Goal: Task Accomplishment & Management: Use online tool/utility

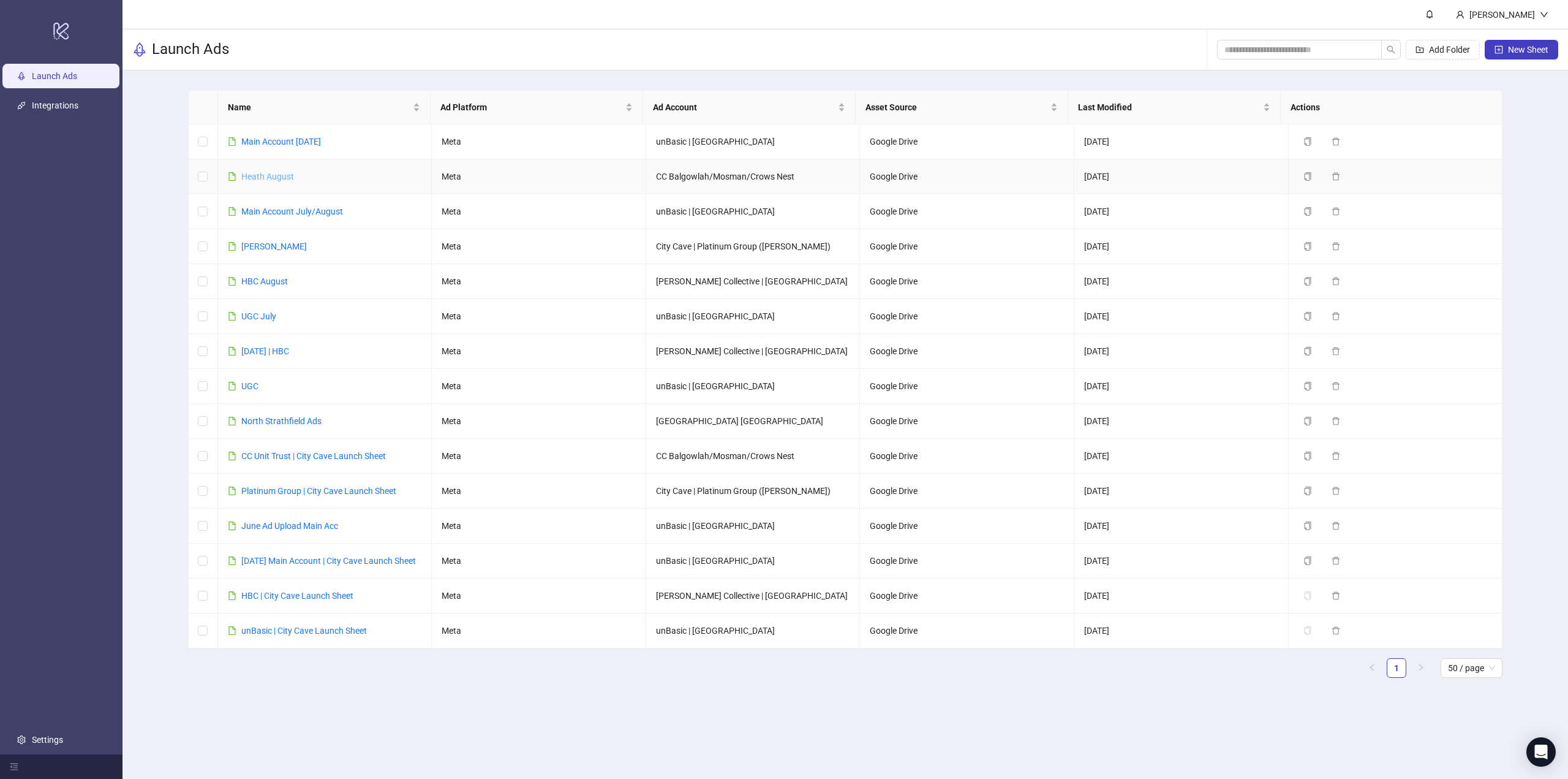
click at [278, 174] on link "Heath August" at bounding box center [268, 176] width 53 height 10
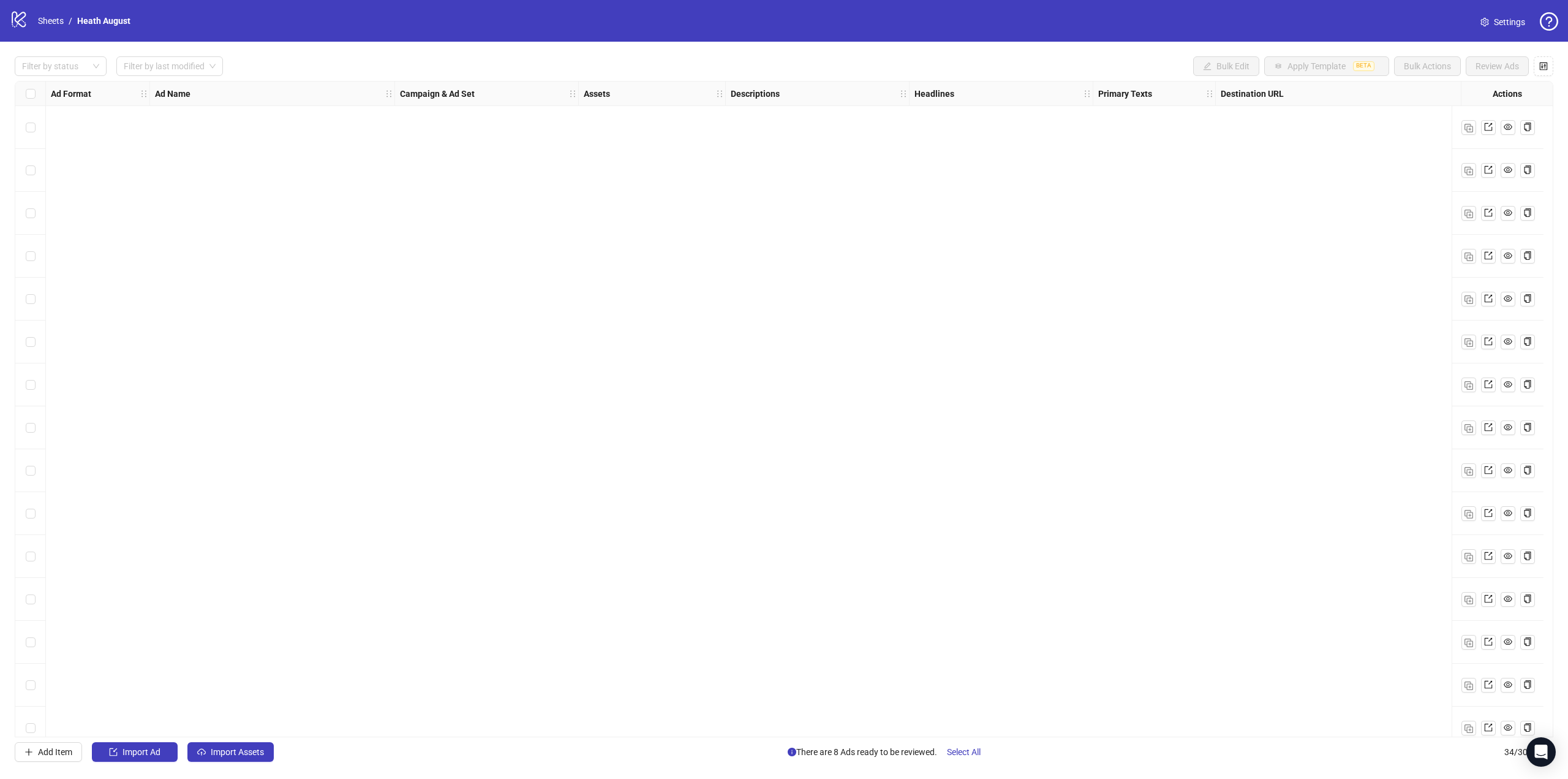
scroll to position [833, 0]
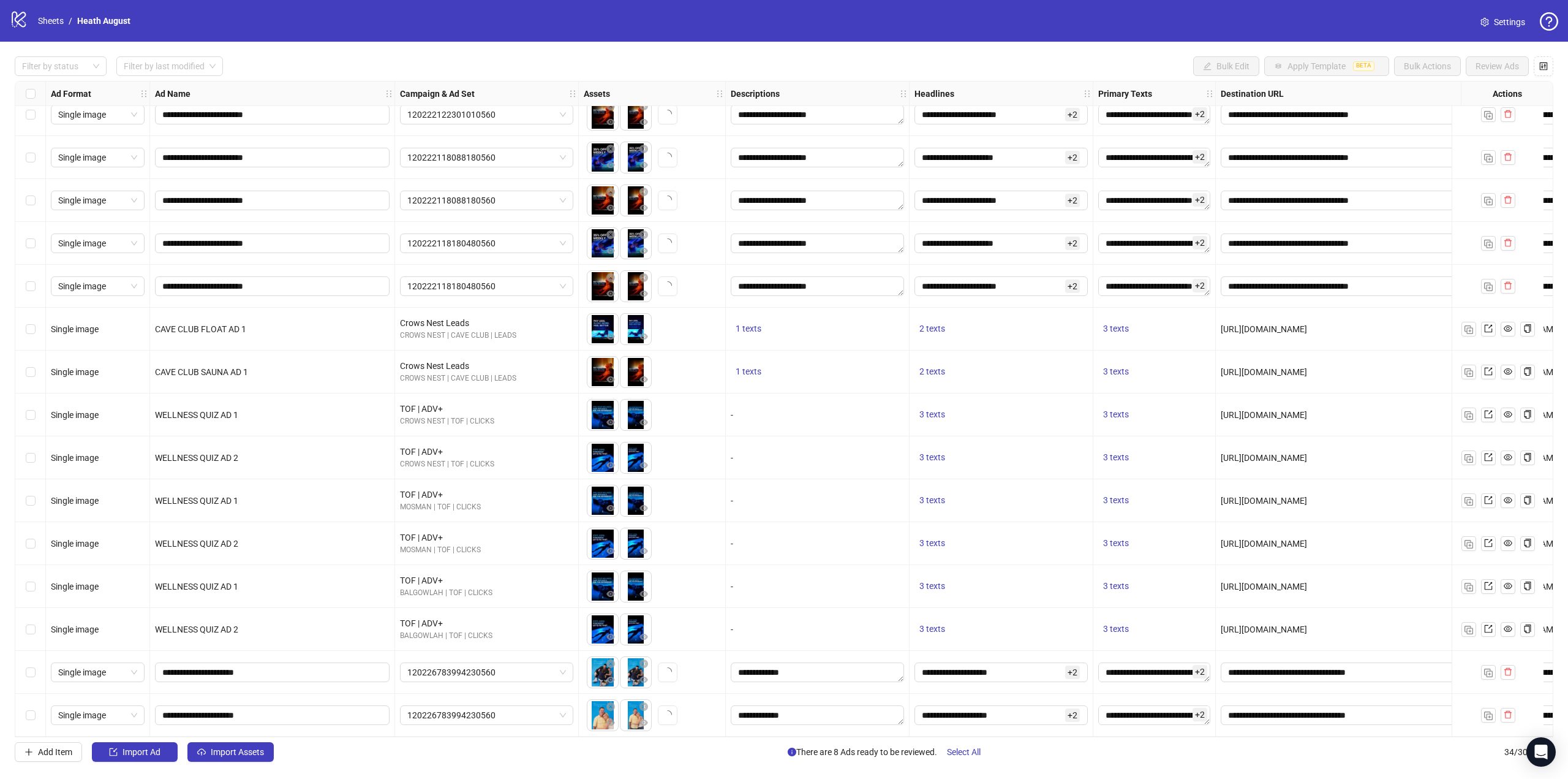
drag, startPoint x: 503, startPoint y: 268, endPoint x: 489, endPoint y: 579, distance: 311.3
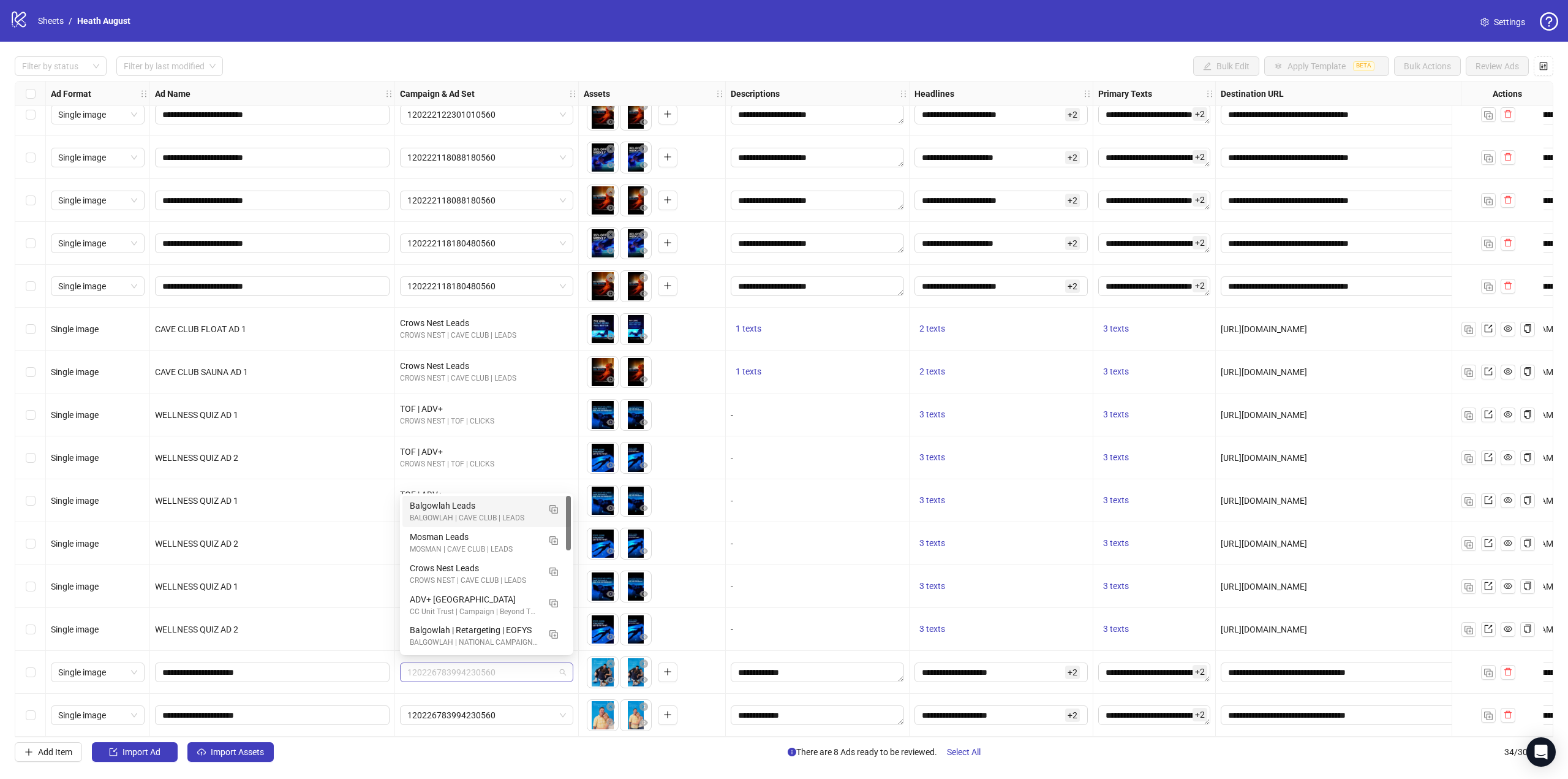
click at [497, 678] on div "120226783994230560" at bounding box center [486, 672] width 173 height 19
click at [426, 548] on div "CROWS NEST | TOF | CLICKS" at bounding box center [474, 550] width 129 height 12
click at [464, 720] on span "120226783994230560" at bounding box center [487, 715] width 159 height 18
click at [466, 589] on div "CROWS NEST | TOF | CLICKS" at bounding box center [474, 593] width 129 height 12
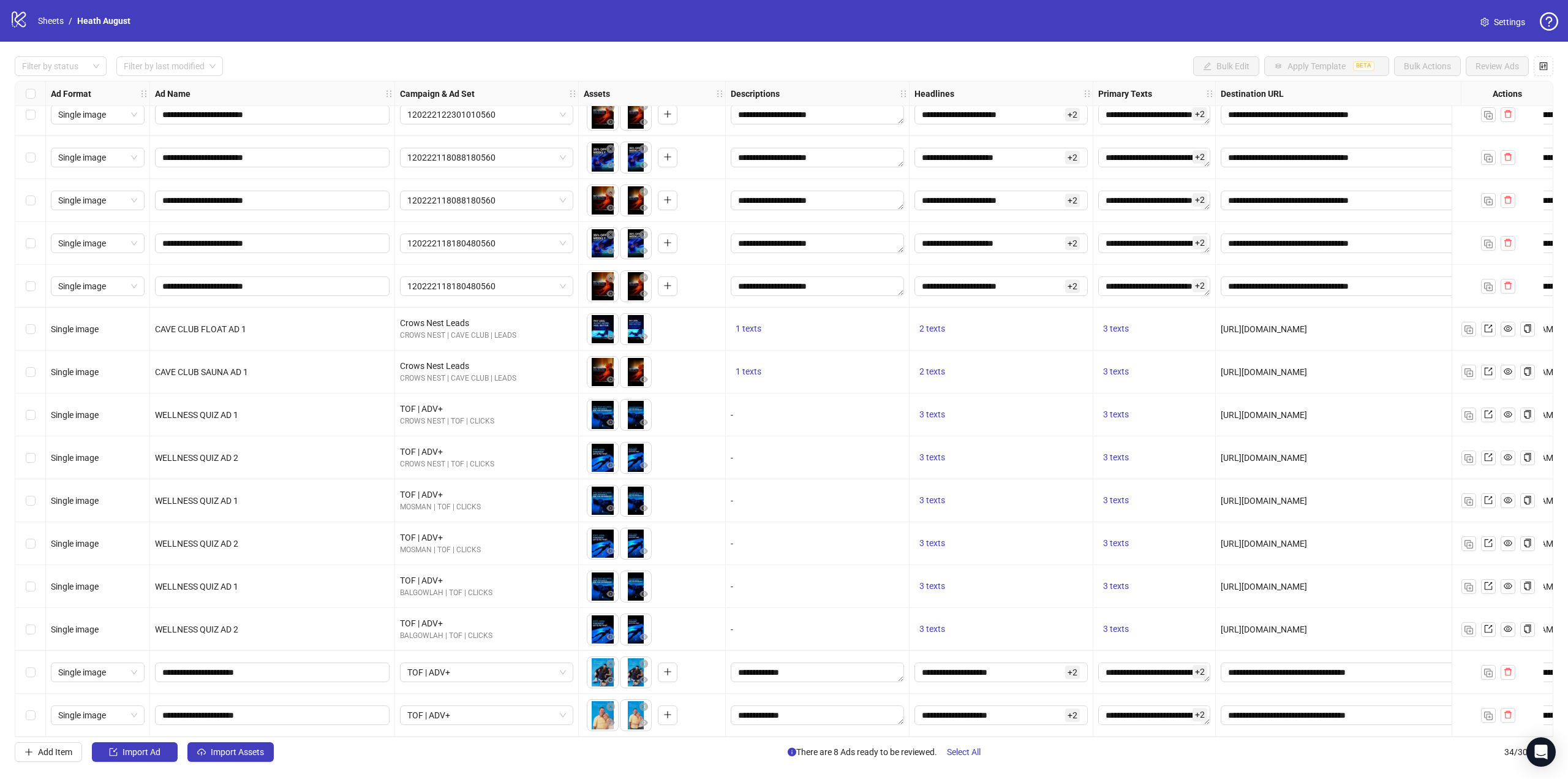
drag, startPoint x: 824, startPoint y: 732, endPoint x: 862, endPoint y: 730, distance: 38.1
click at [862, 730] on div "**********" at bounding box center [818, 715] width 183 height 43
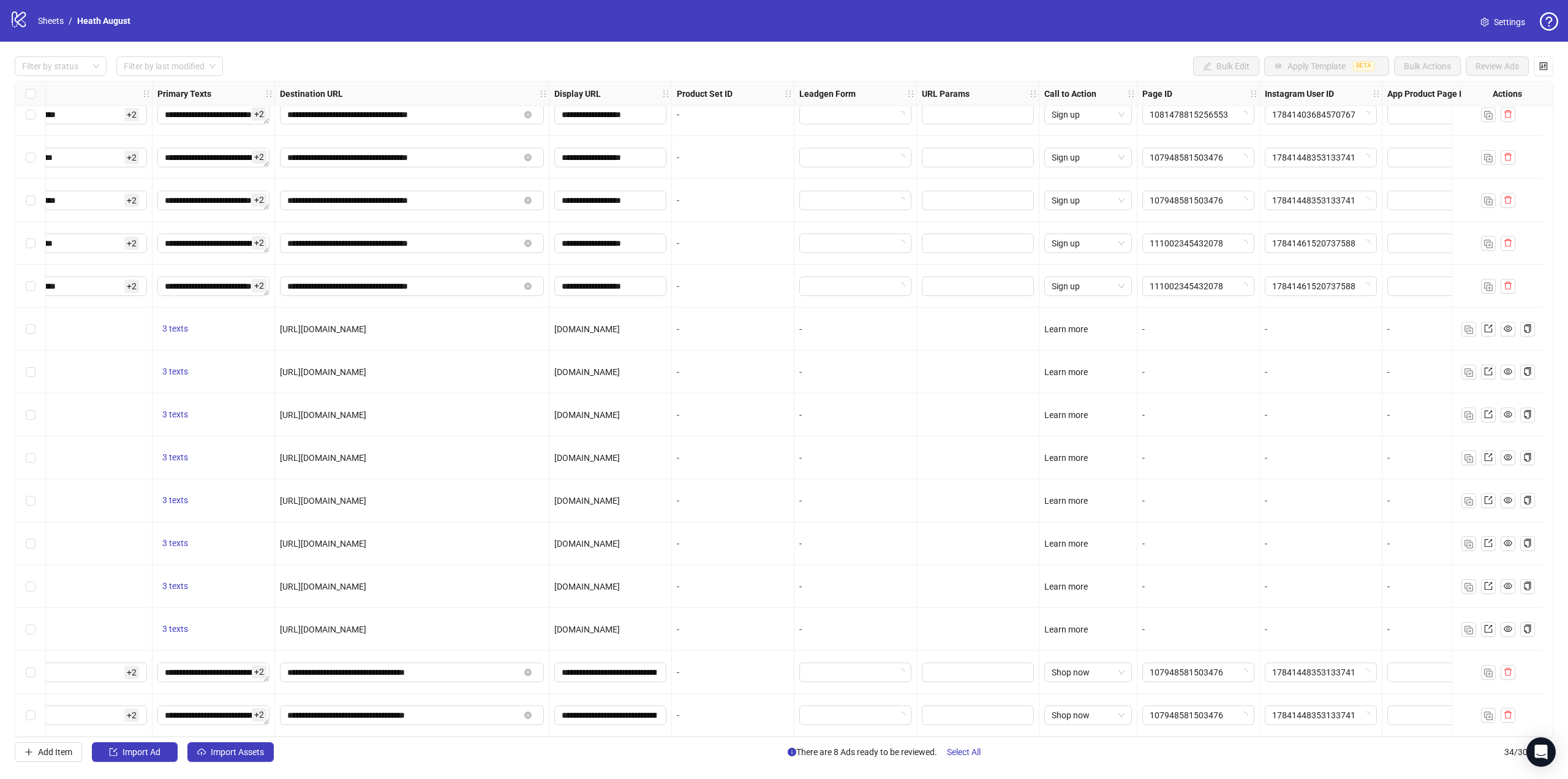
scroll to position [833, 994]
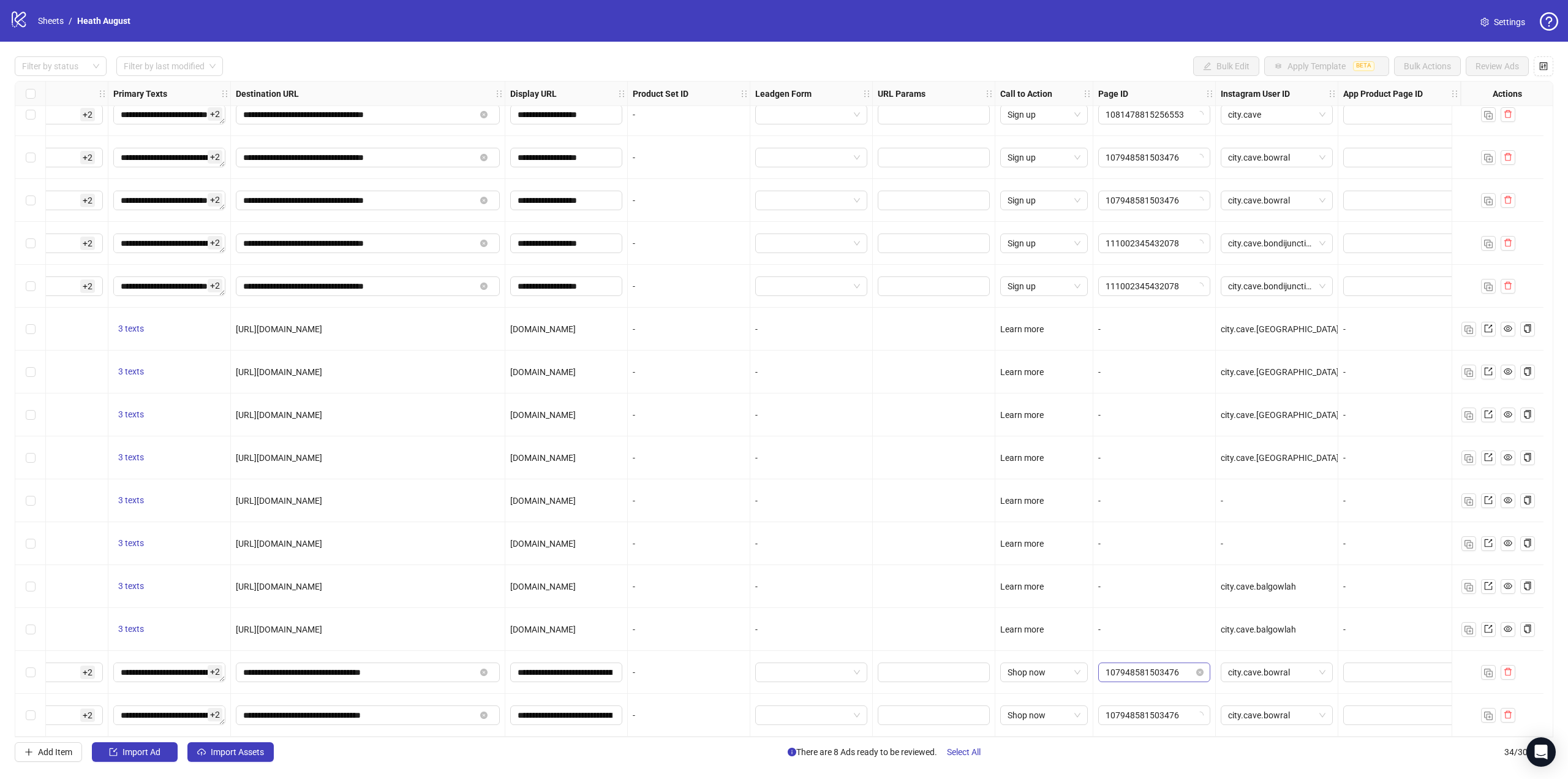
click at [1162, 668] on span "107948581503476" at bounding box center [1154, 672] width 98 height 18
type input "**"
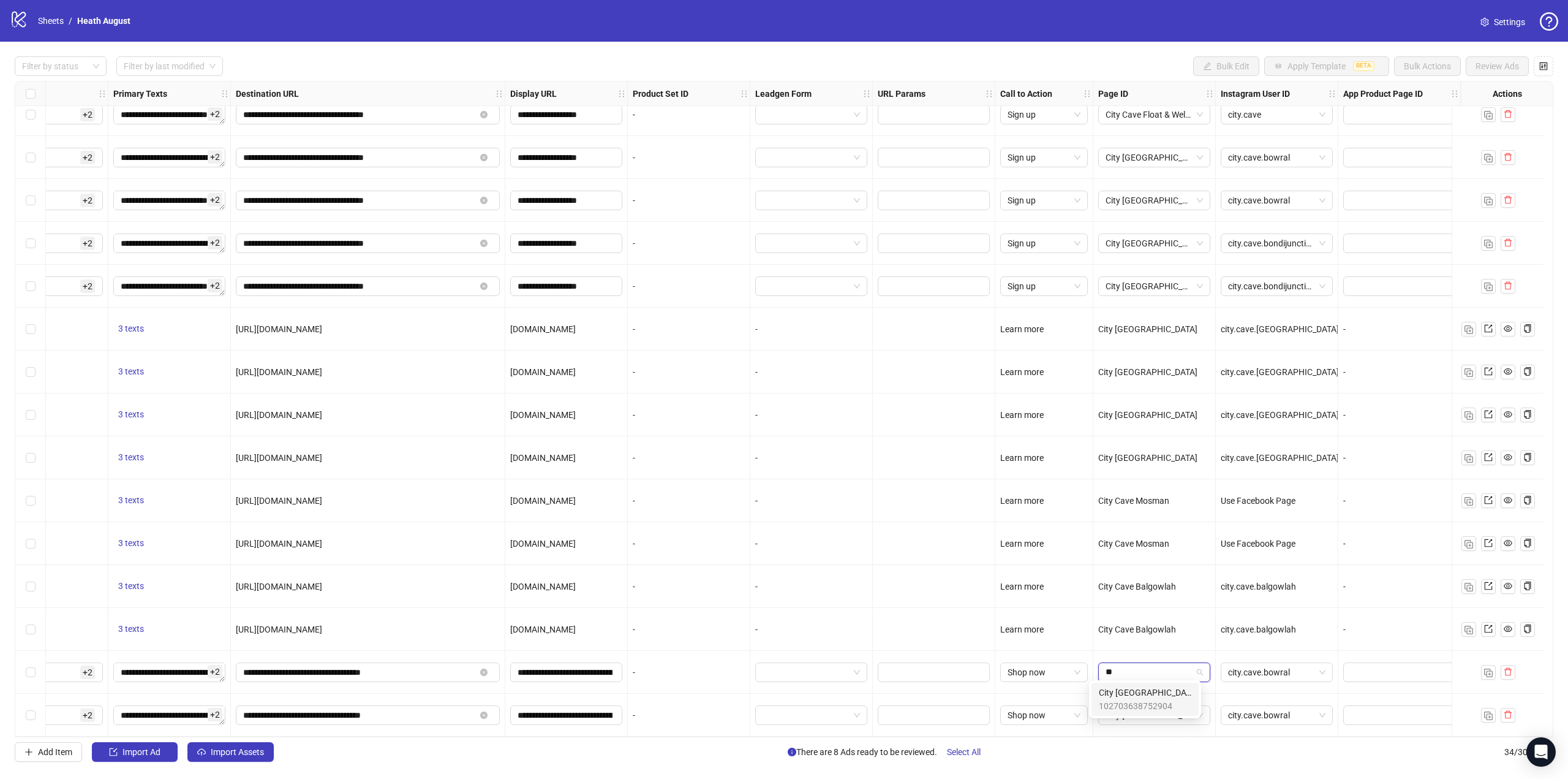
click at [1159, 698] on span "City [GEOGRAPHIC_DATA]" at bounding box center [1145, 692] width 92 height 14
click at [1153, 706] on span "City [GEOGRAPHIC_DATA]" at bounding box center [1154, 715] width 98 height 18
type input "**"
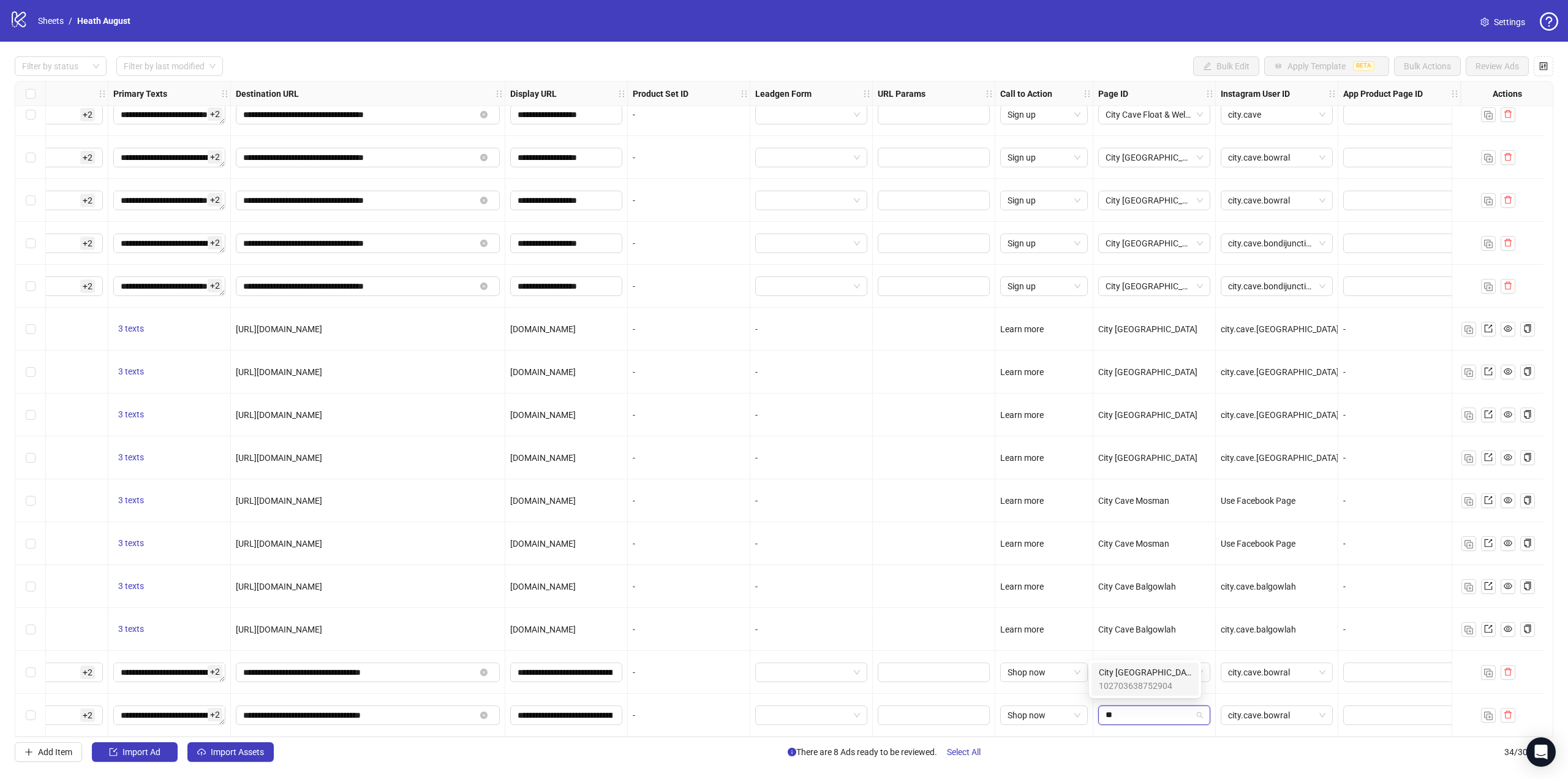
click at [1155, 670] on span "City [GEOGRAPHIC_DATA]" at bounding box center [1145, 672] width 92 height 14
click at [1249, 668] on span "city.cave.bowral" at bounding box center [1277, 672] width 98 height 18
click at [1263, 683] on div "city.cave.[GEOGRAPHIC_DATA]" at bounding box center [1268, 692] width 107 height 19
click at [1269, 715] on span "city.cave.bowral" at bounding box center [1277, 715] width 98 height 18
click at [1272, 731] on div "city.cave.[GEOGRAPHIC_DATA]" at bounding box center [1268, 735] width 92 height 14
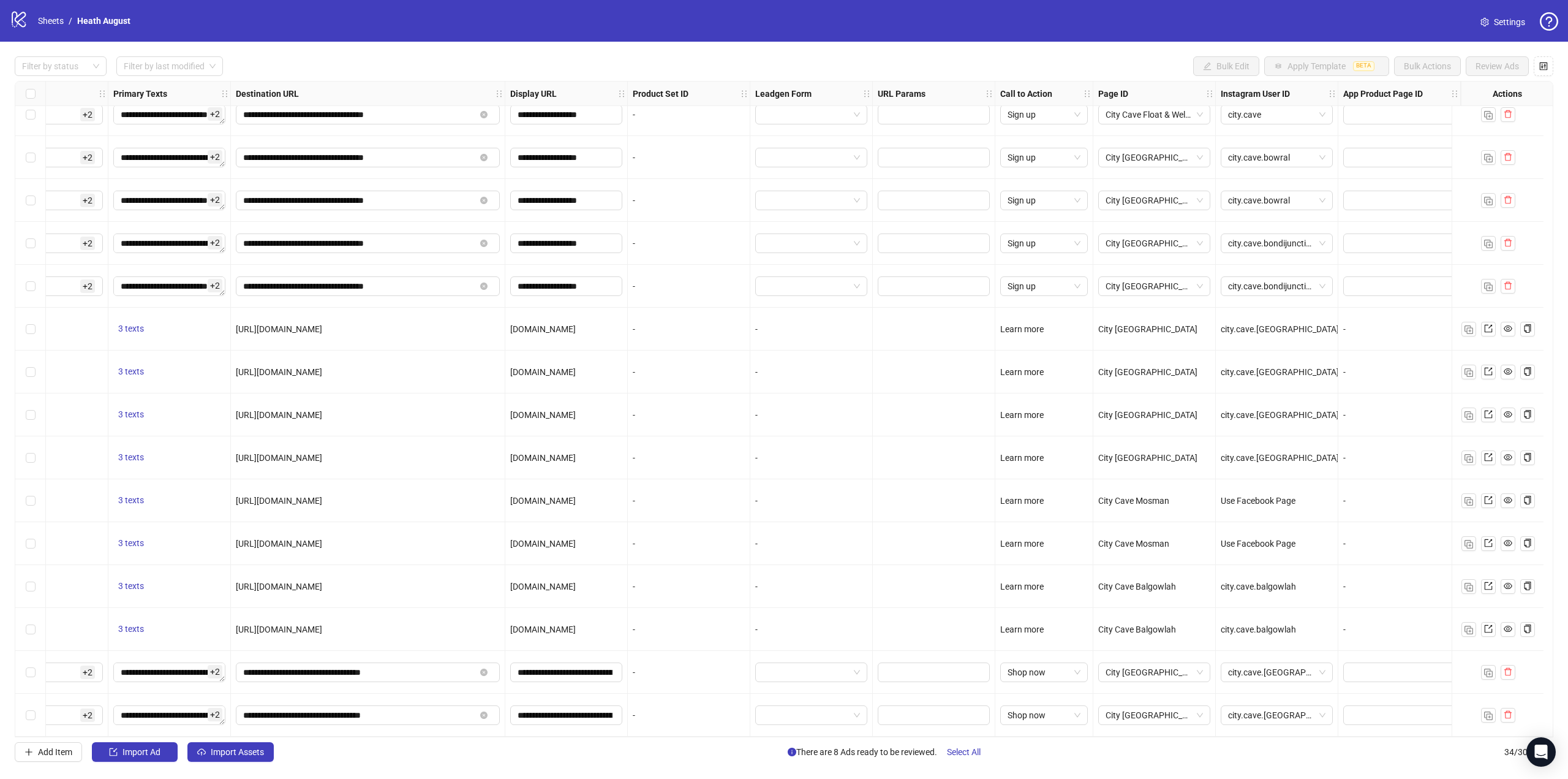
drag, startPoint x: 827, startPoint y: 738, endPoint x: 726, endPoint y: 743, distance: 101.1
click at [726, 743] on div "**********" at bounding box center [784, 409] width 1568 height 735
drag, startPoint x: 723, startPoint y: 738, endPoint x: 678, endPoint y: 743, distance: 45.3
click at [678, 743] on div "**********" at bounding box center [784, 409] width 1568 height 735
drag, startPoint x: 677, startPoint y: 740, endPoint x: 664, endPoint y: 738, distance: 13.2
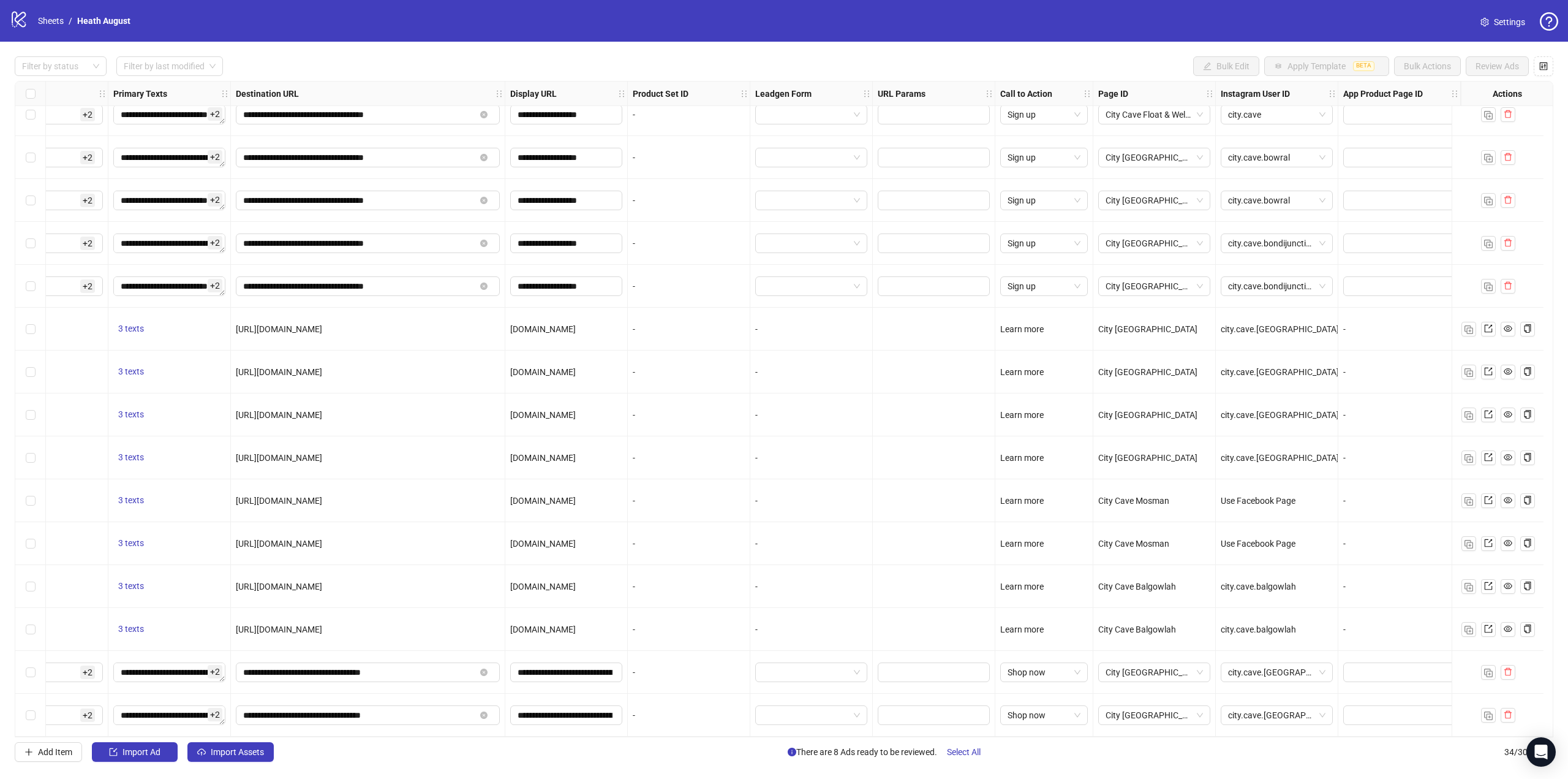
click at [664, 738] on div "**********" at bounding box center [784, 409] width 1568 height 735
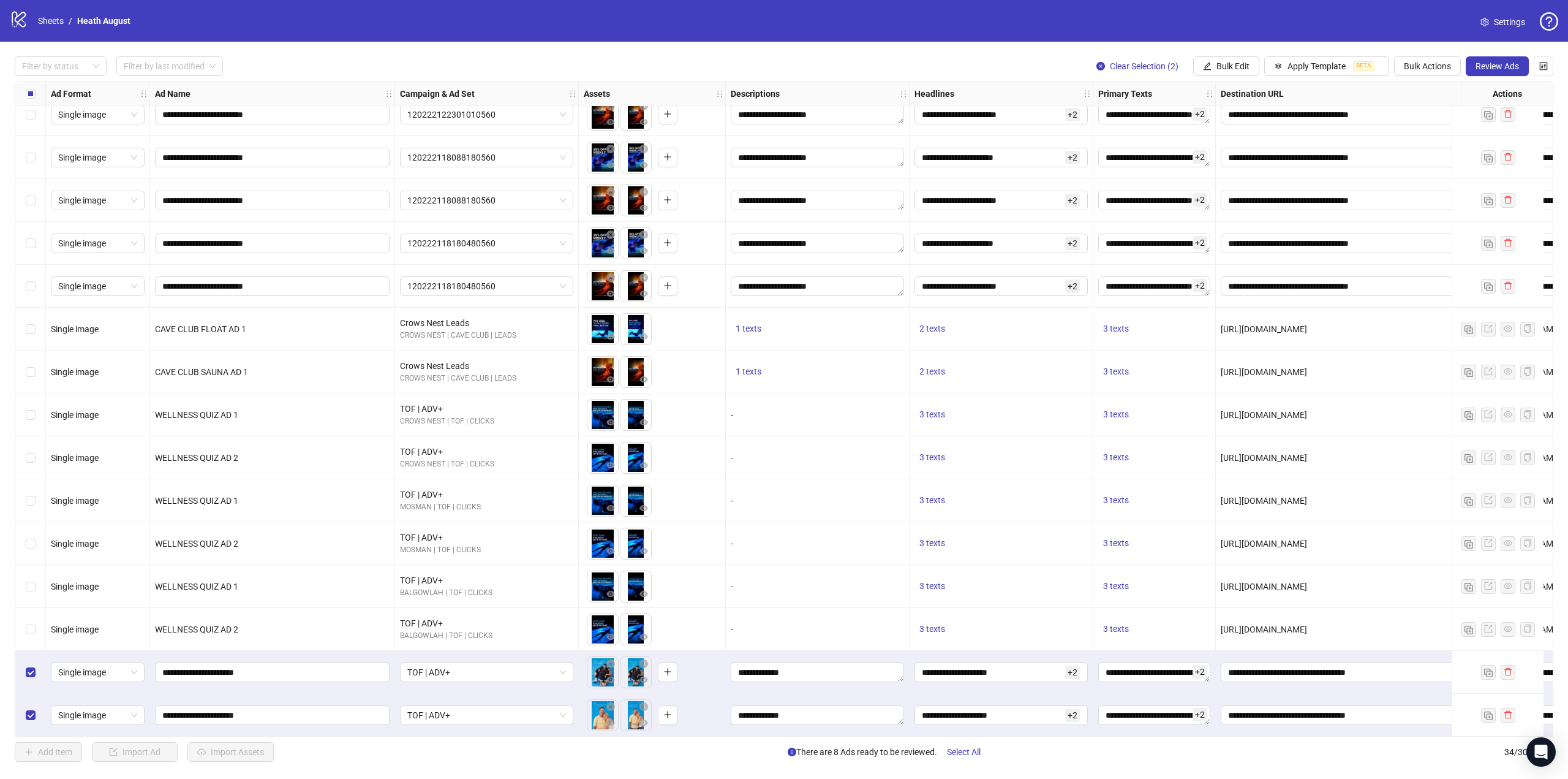
scroll to position [833, 994]
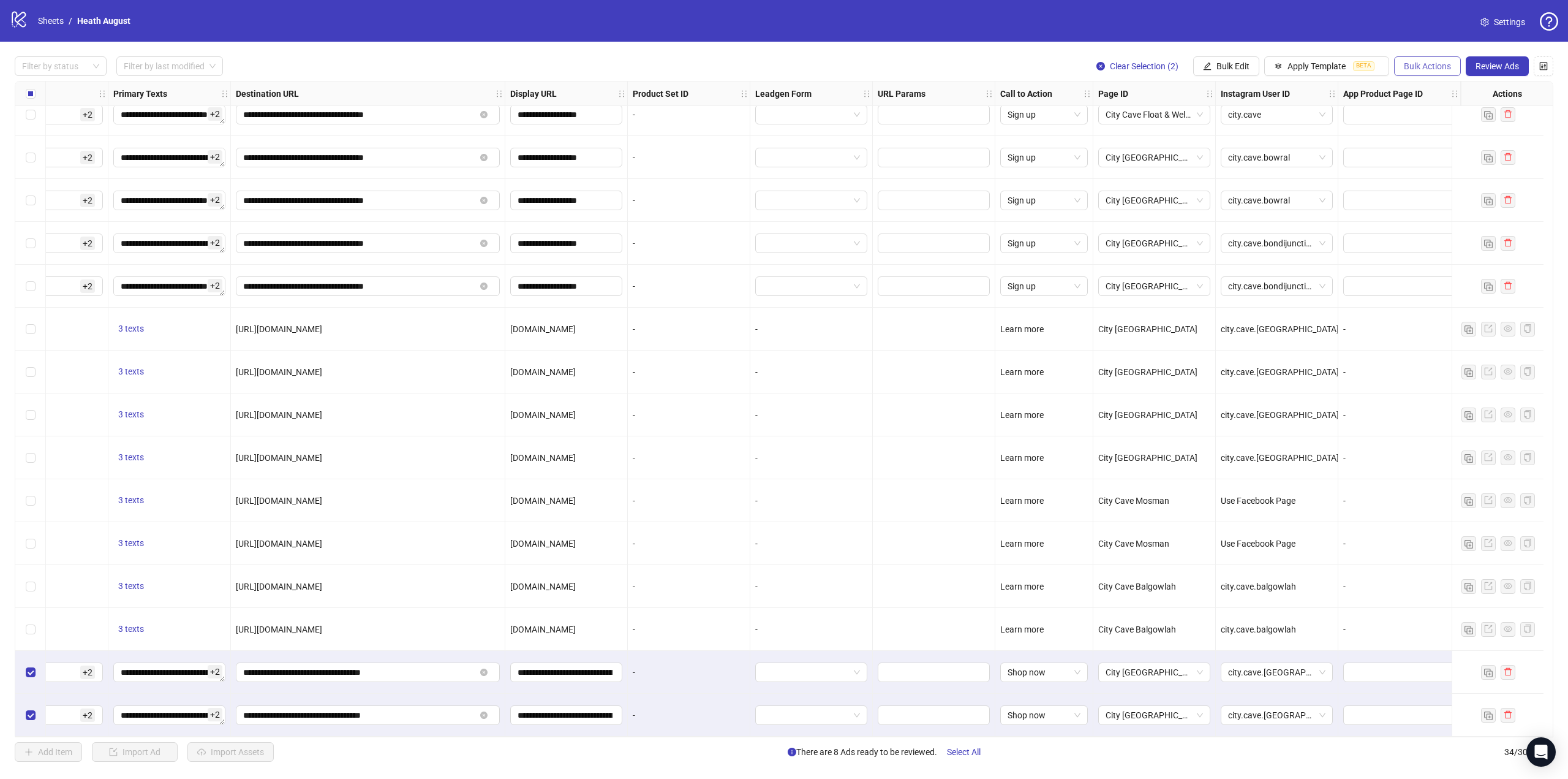
click at [1432, 64] on span "Bulk Actions" at bounding box center [1427, 66] width 47 height 10
click at [1463, 135] on span "Duplicate with assets" at bounding box center [1445, 131] width 84 height 14
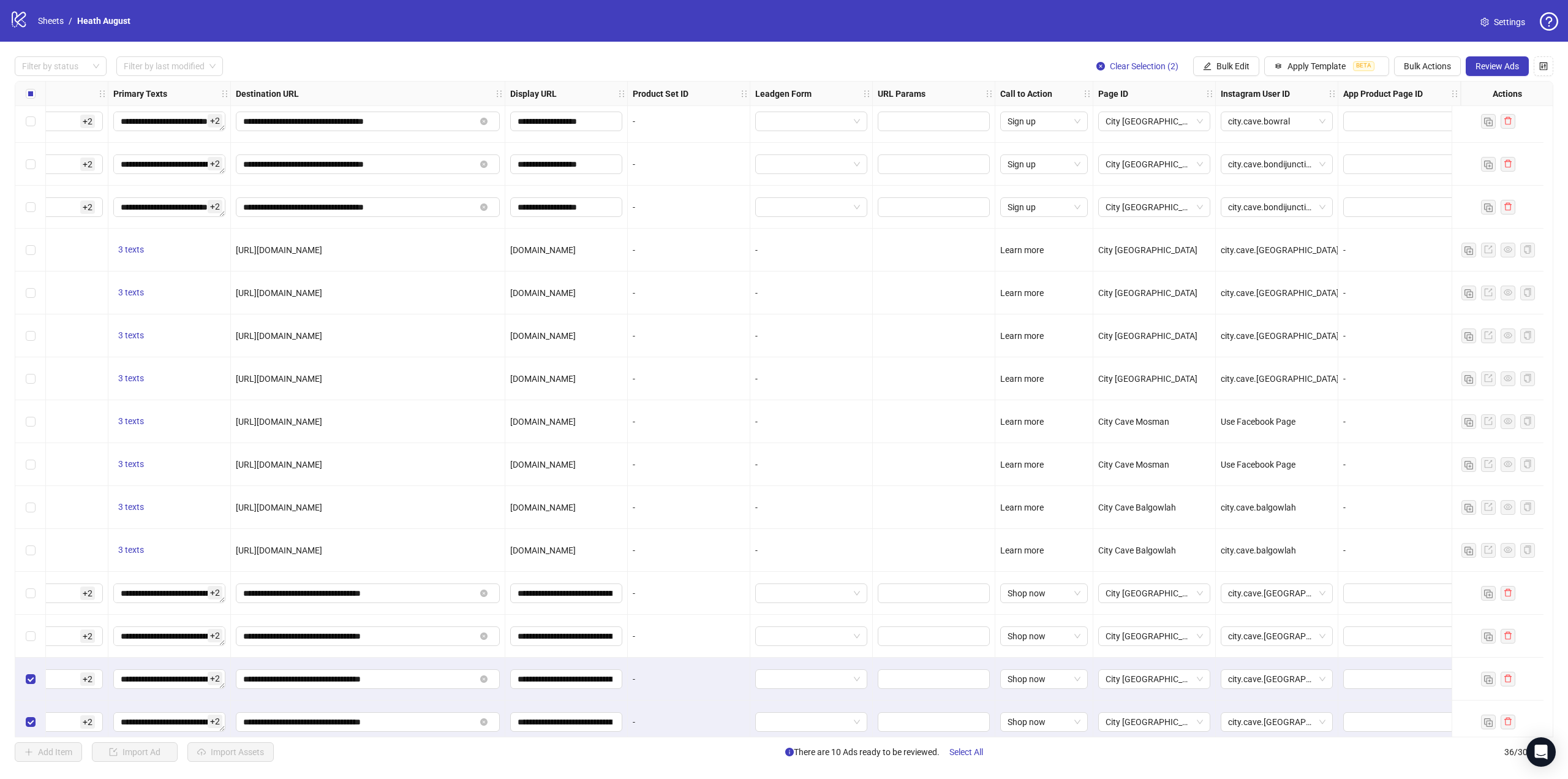
scroll to position [919, 994]
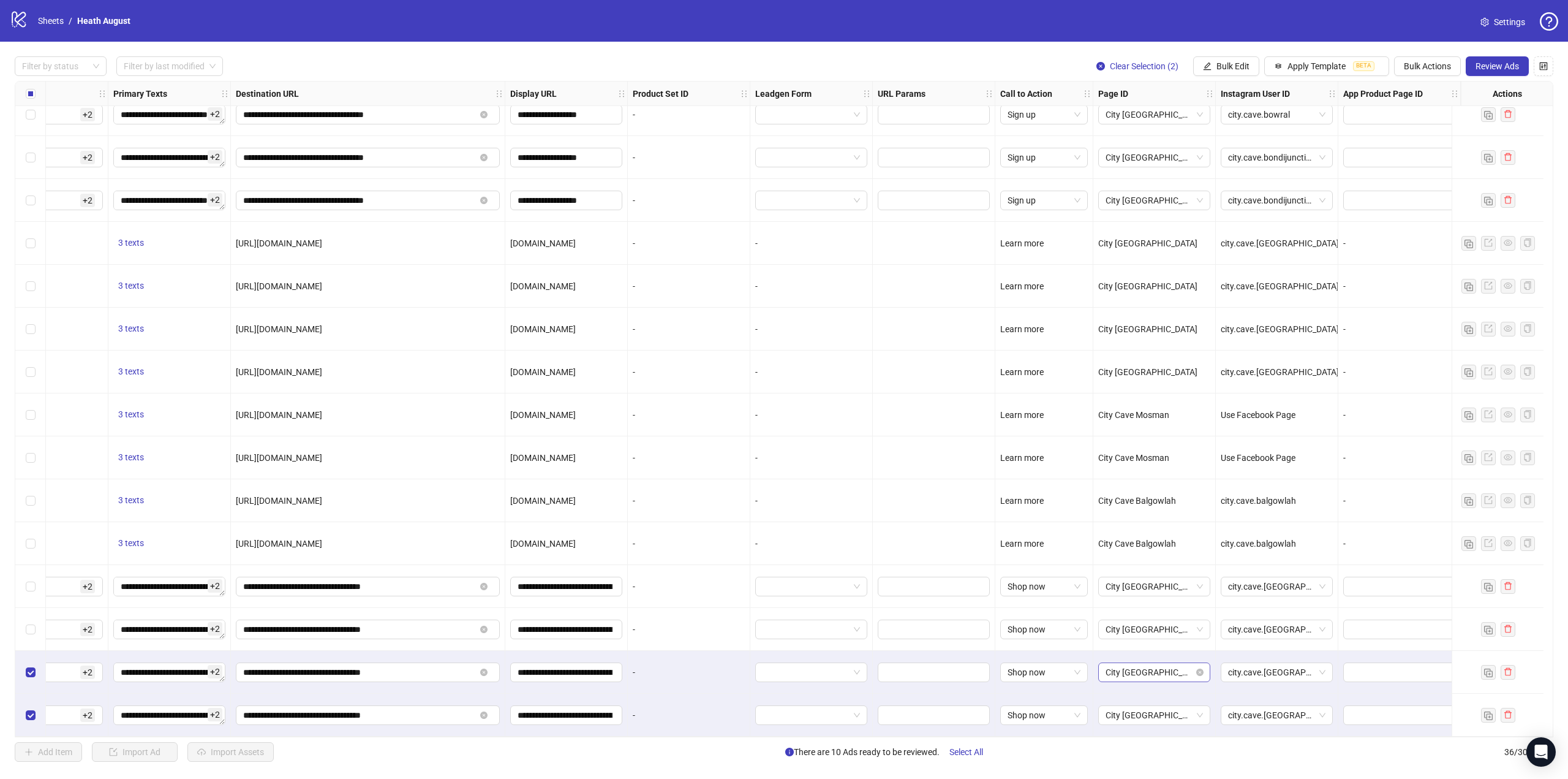
click at [1110, 668] on span "City [GEOGRAPHIC_DATA]" at bounding box center [1154, 672] width 98 height 18
type input "***"
click at [1137, 632] on span "City Cave Mosman" at bounding box center [1136, 629] width 74 height 14
click at [1160, 718] on span "City [GEOGRAPHIC_DATA]" at bounding box center [1154, 715] width 98 height 18
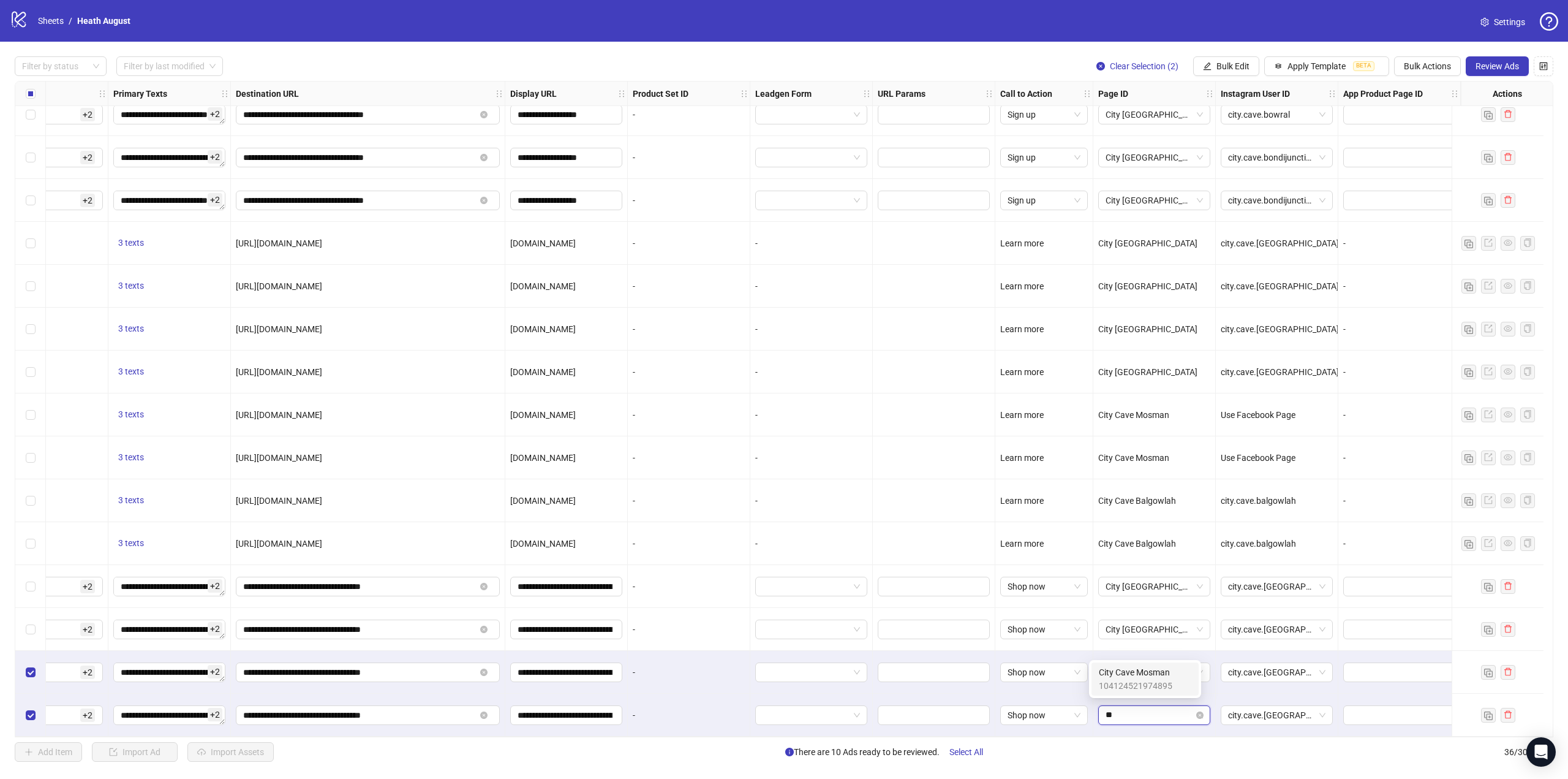
type input "***"
click at [1244, 675] on span "city.cave.[GEOGRAPHIC_DATA]" at bounding box center [1277, 672] width 98 height 18
click at [1259, 709] on span "city.cave.[GEOGRAPHIC_DATA]" at bounding box center [1277, 715] width 98 height 18
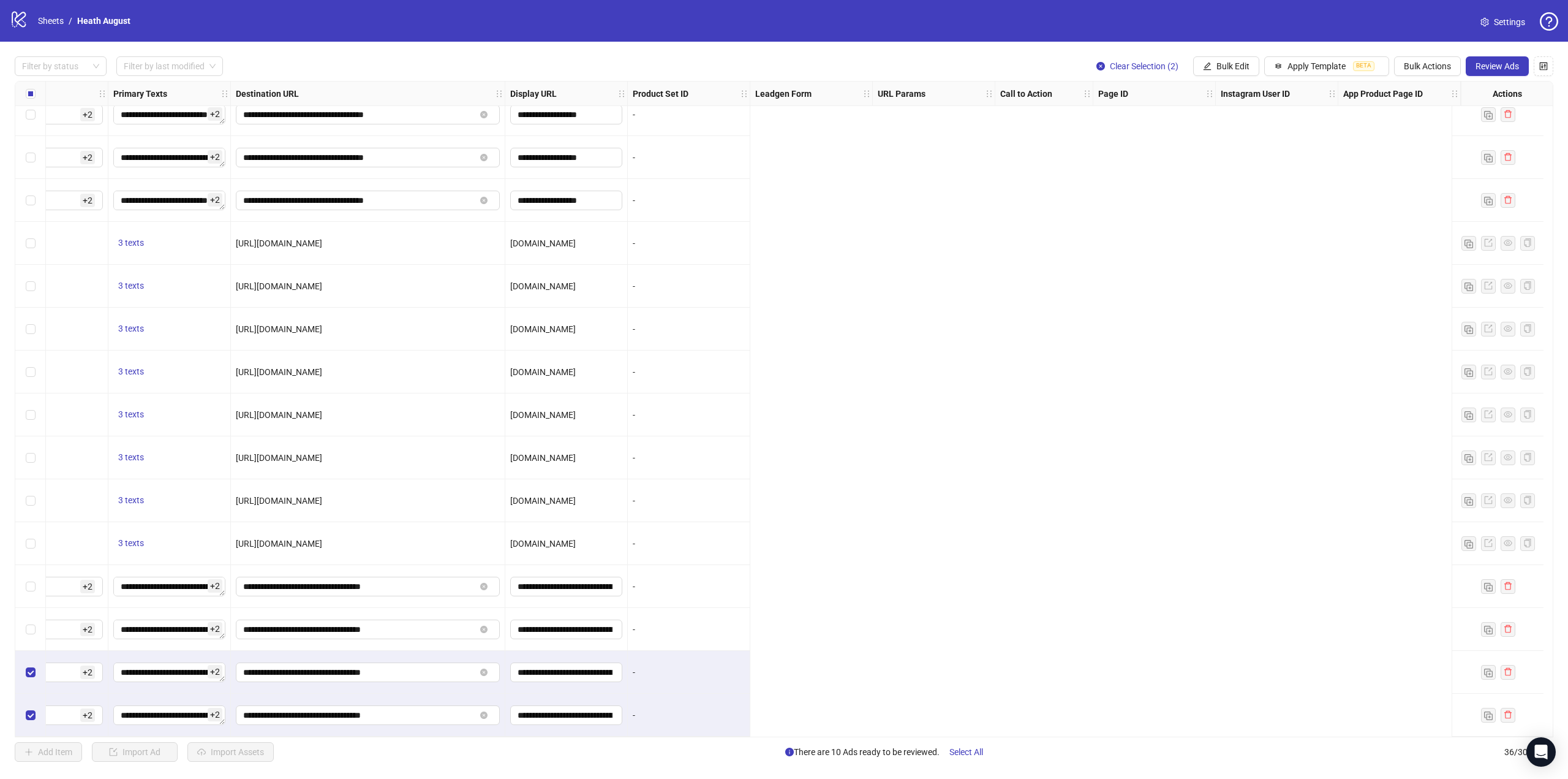
scroll to position [919, 0]
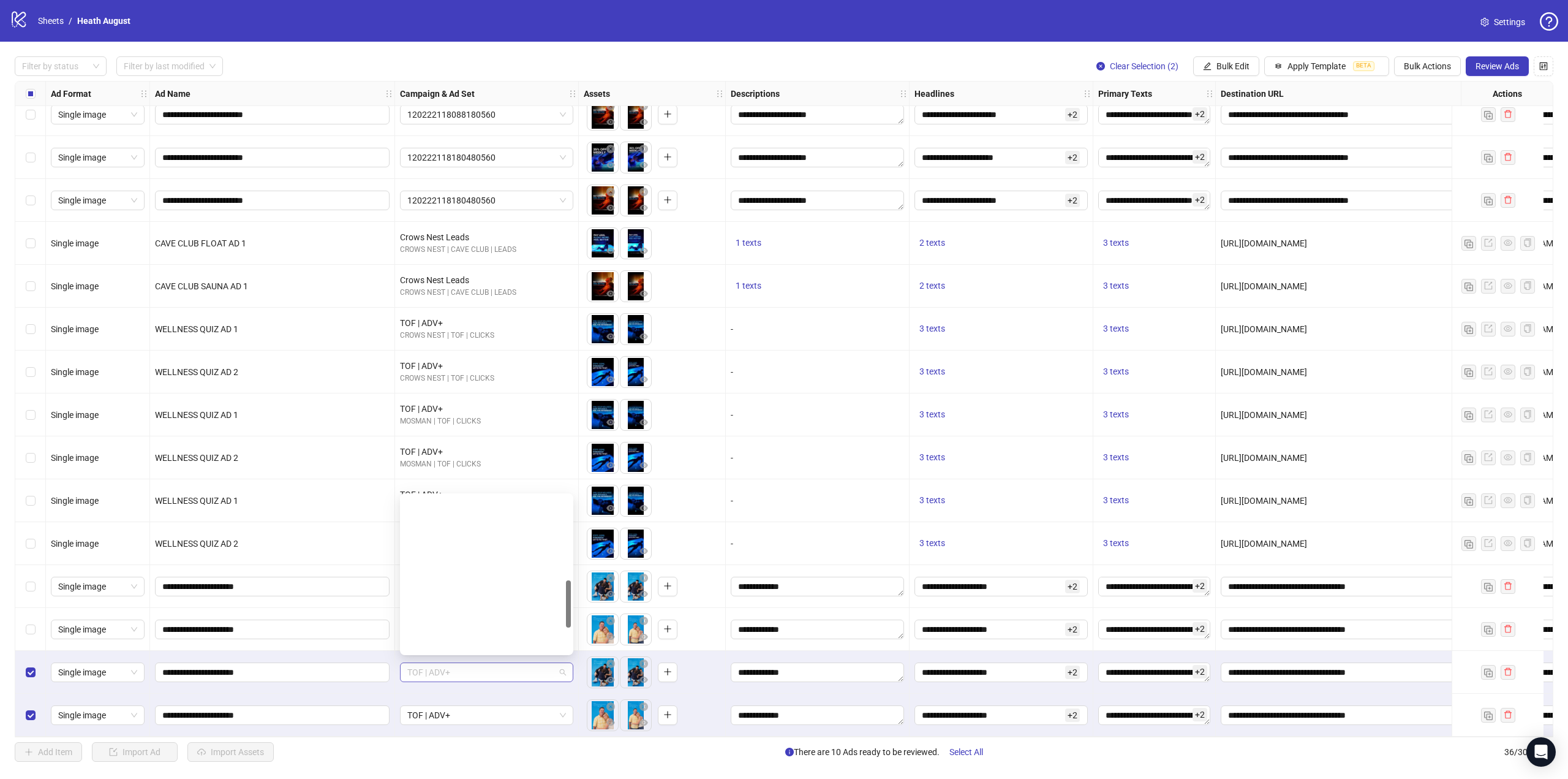
click at [474, 667] on span "TOF | ADV+" at bounding box center [487, 672] width 159 height 18
click at [472, 590] on div "TOF | ADV+ [PERSON_NAME] | TOF | CLICKS" at bounding box center [486, 605] width 169 height 31
click at [478, 688] on div "TOF | ADV+" at bounding box center [487, 672] width 183 height 43
click at [478, 706] on span "TOF | ADV+" at bounding box center [487, 715] width 159 height 18
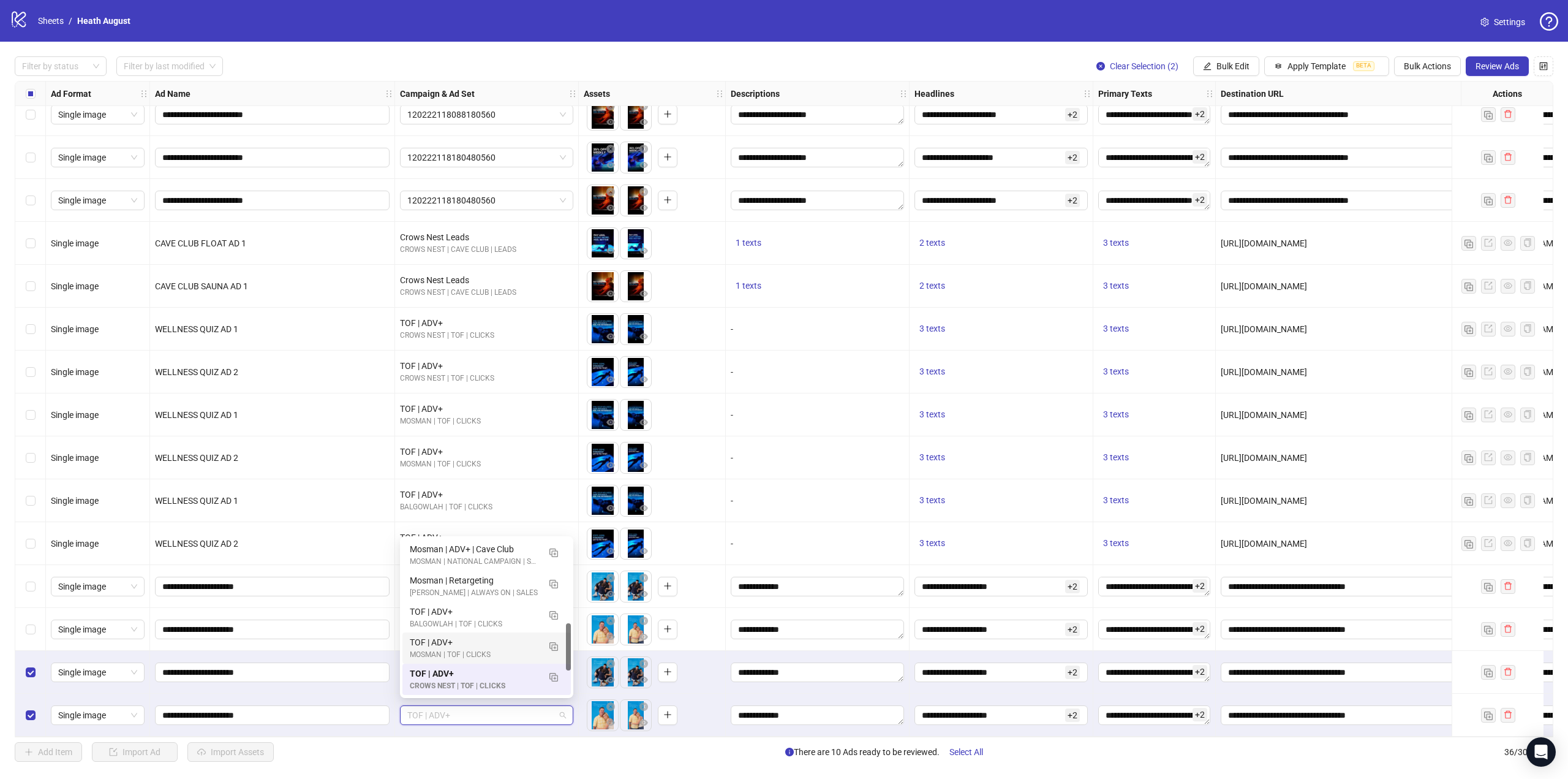
click at [464, 654] on div "MOSMAN | TOF | CLICKS" at bounding box center [474, 655] width 129 height 12
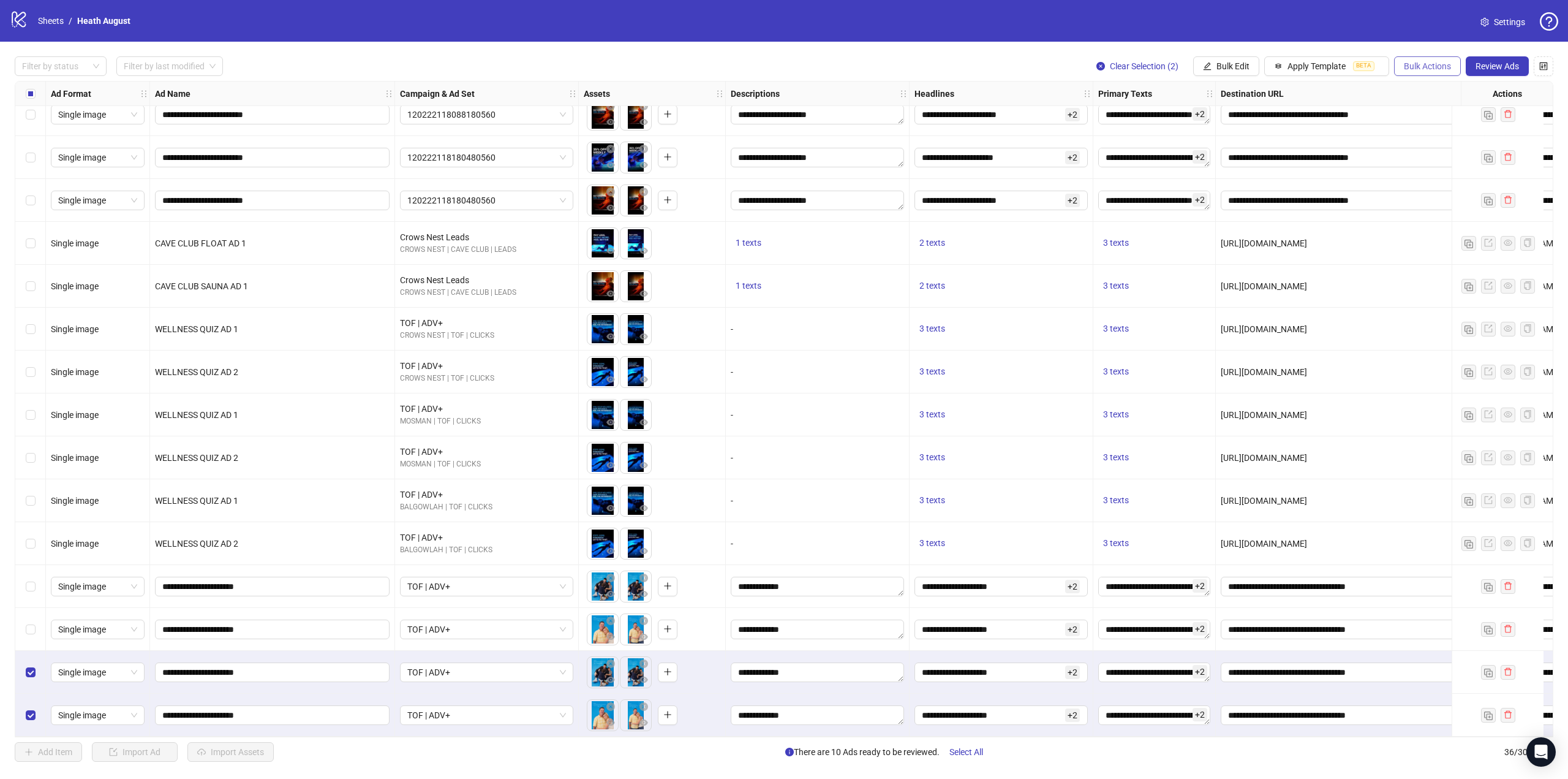
click at [1411, 71] on span "Bulk Actions" at bounding box center [1427, 66] width 47 height 10
click at [1439, 134] on span "Duplicate with assets" at bounding box center [1445, 131] width 84 height 14
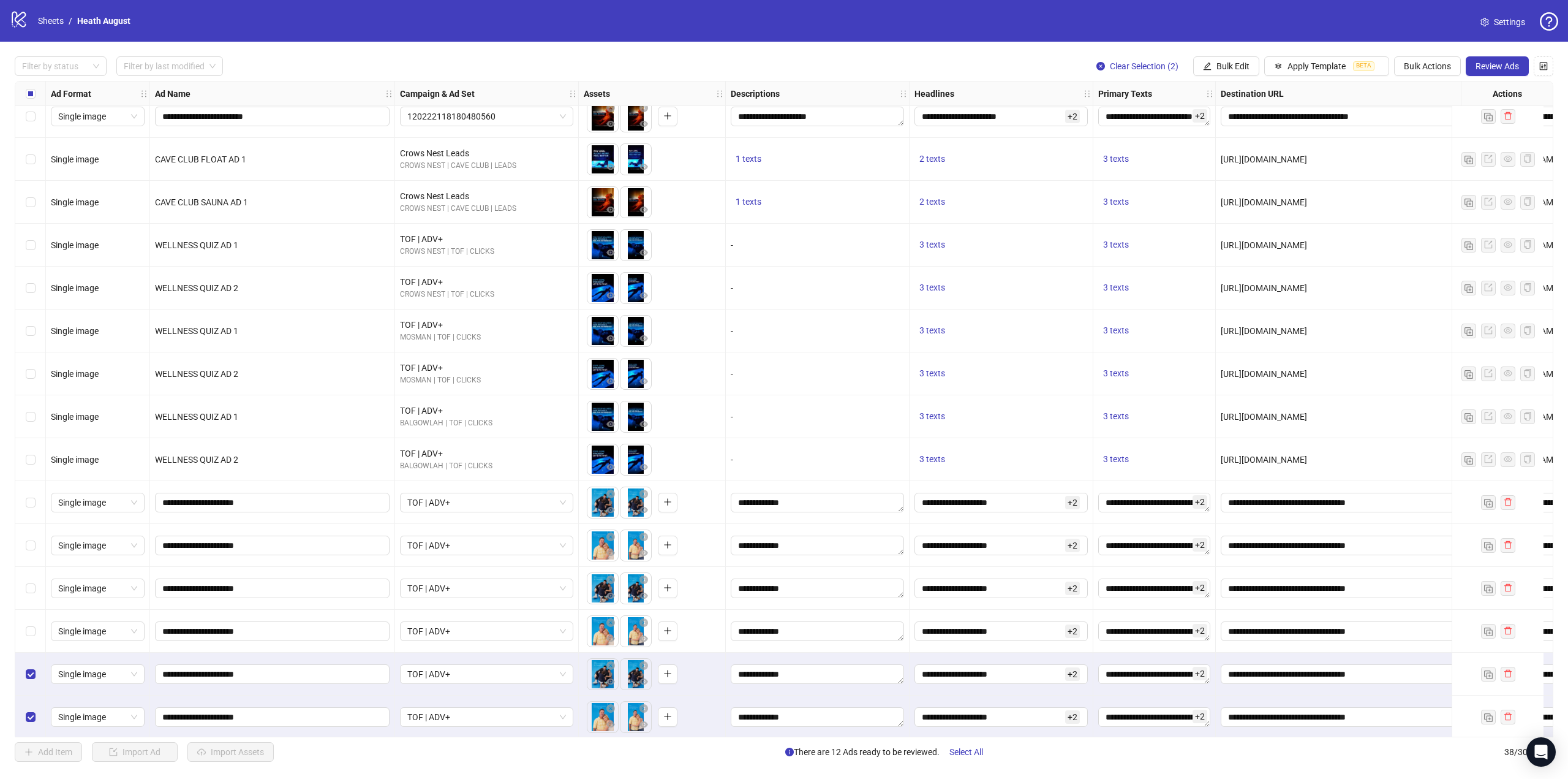
scroll to position [1005, 0]
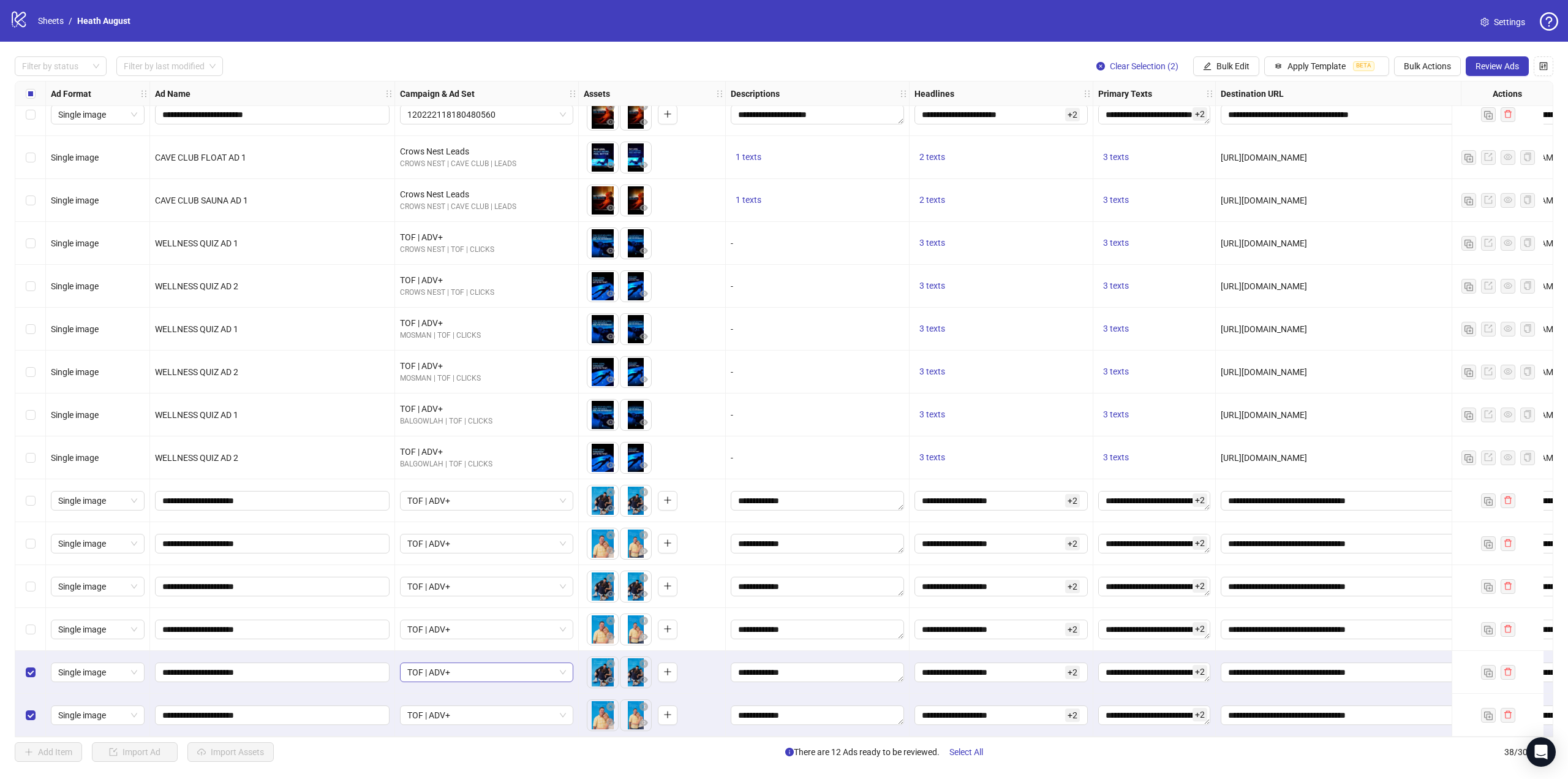
click at [486, 670] on span "TOF | ADV+" at bounding box center [487, 672] width 159 height 18
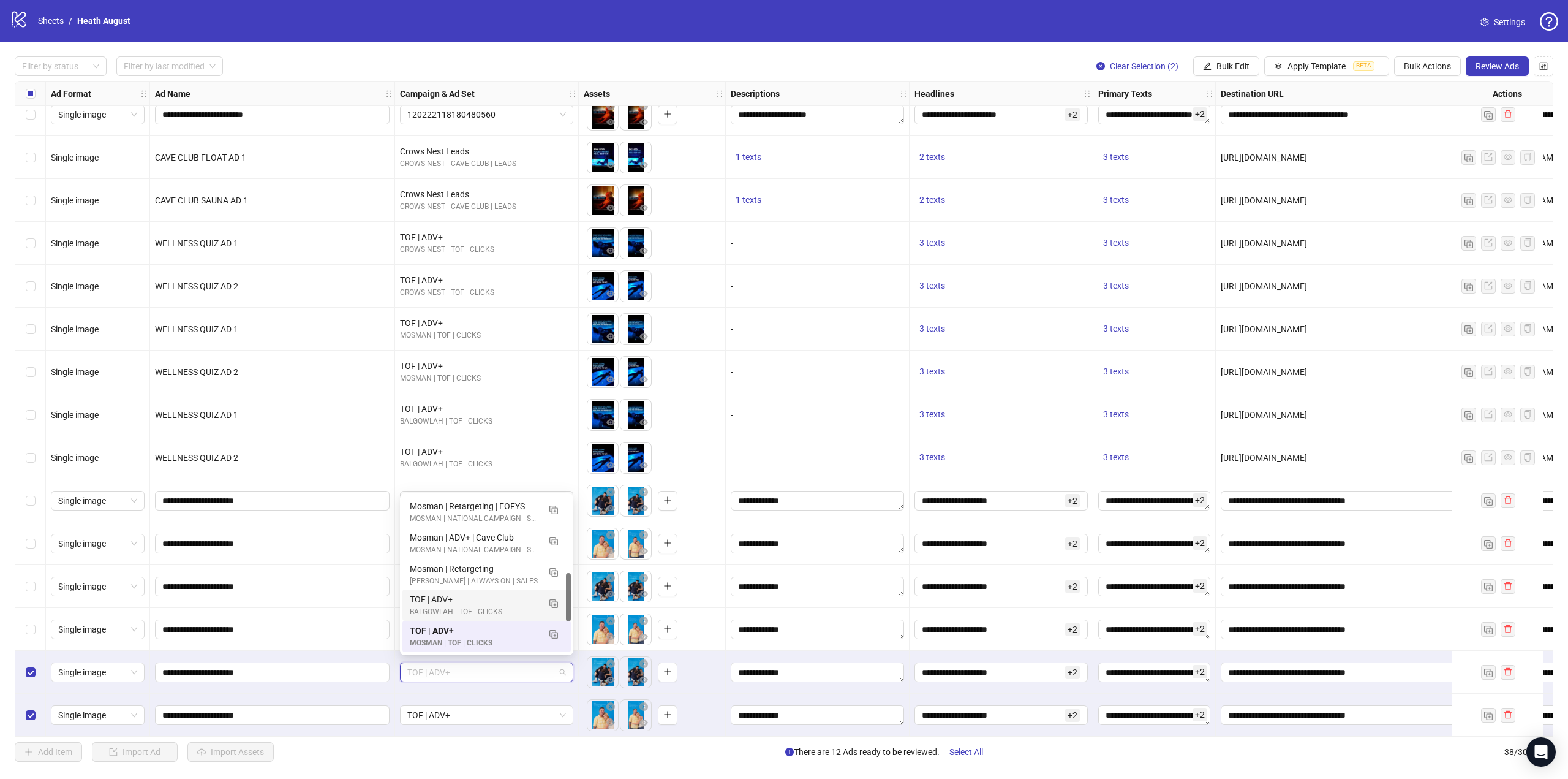
click at [520, 601] on div "TOF | ADV+" at bounding box center [474, 599] width 129 height 14
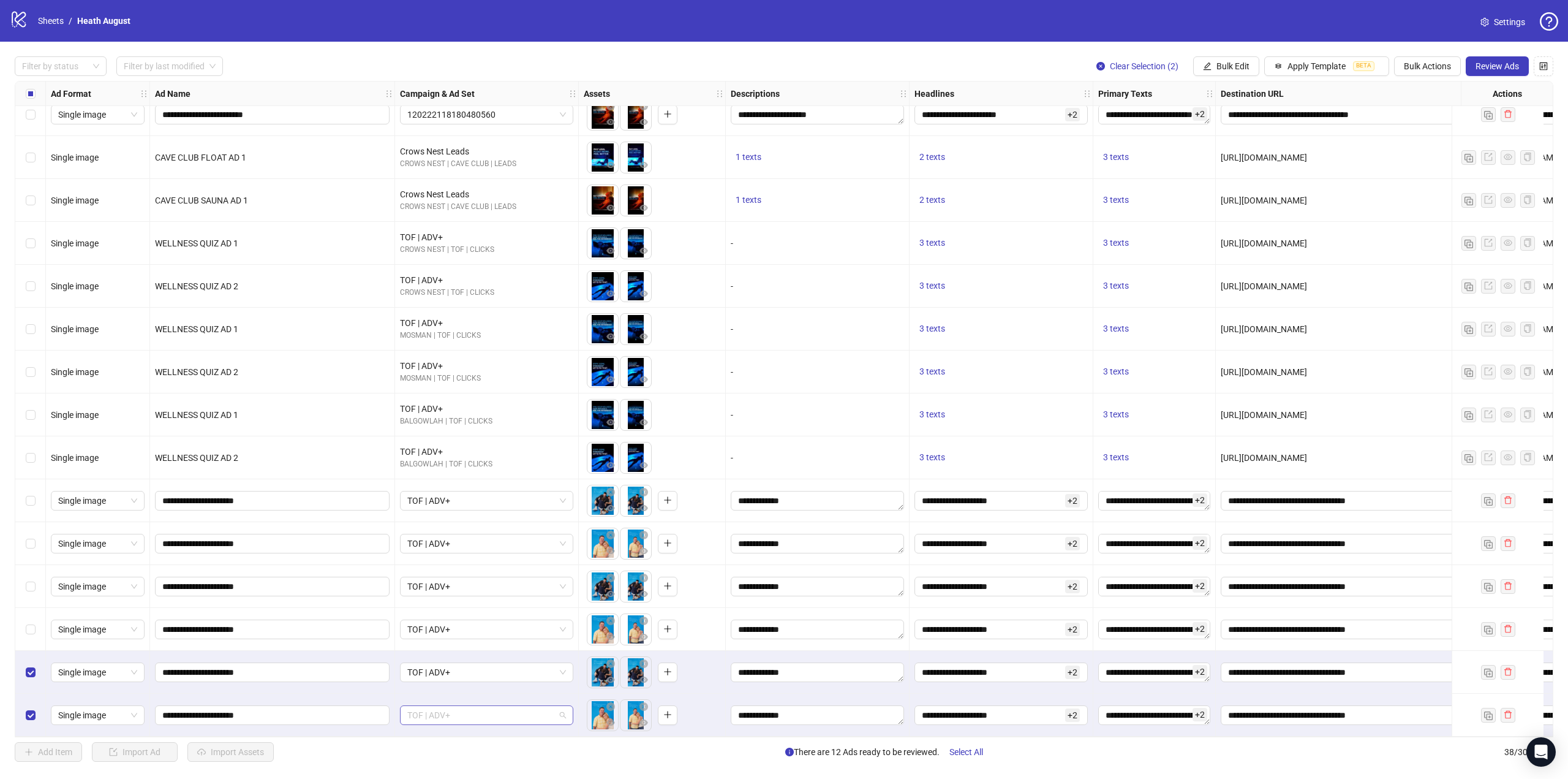
click at [494, 706] on span "TOF | ADV+" at bounding box center [487, 715] width 159 height 18
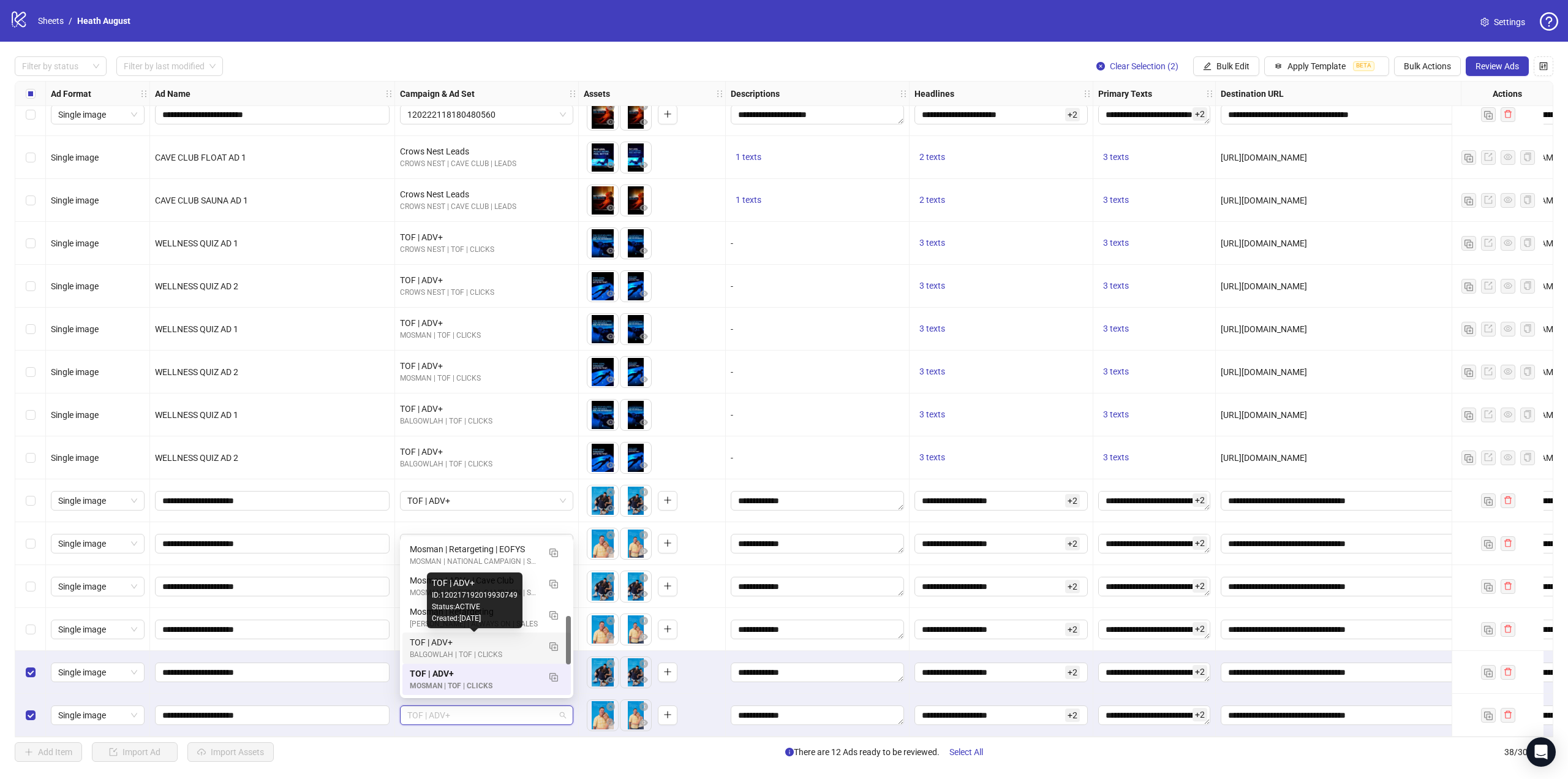
click at [485, 648] on div "TOF | ADV+" at bounding box center [474, 642] width 129 height 14
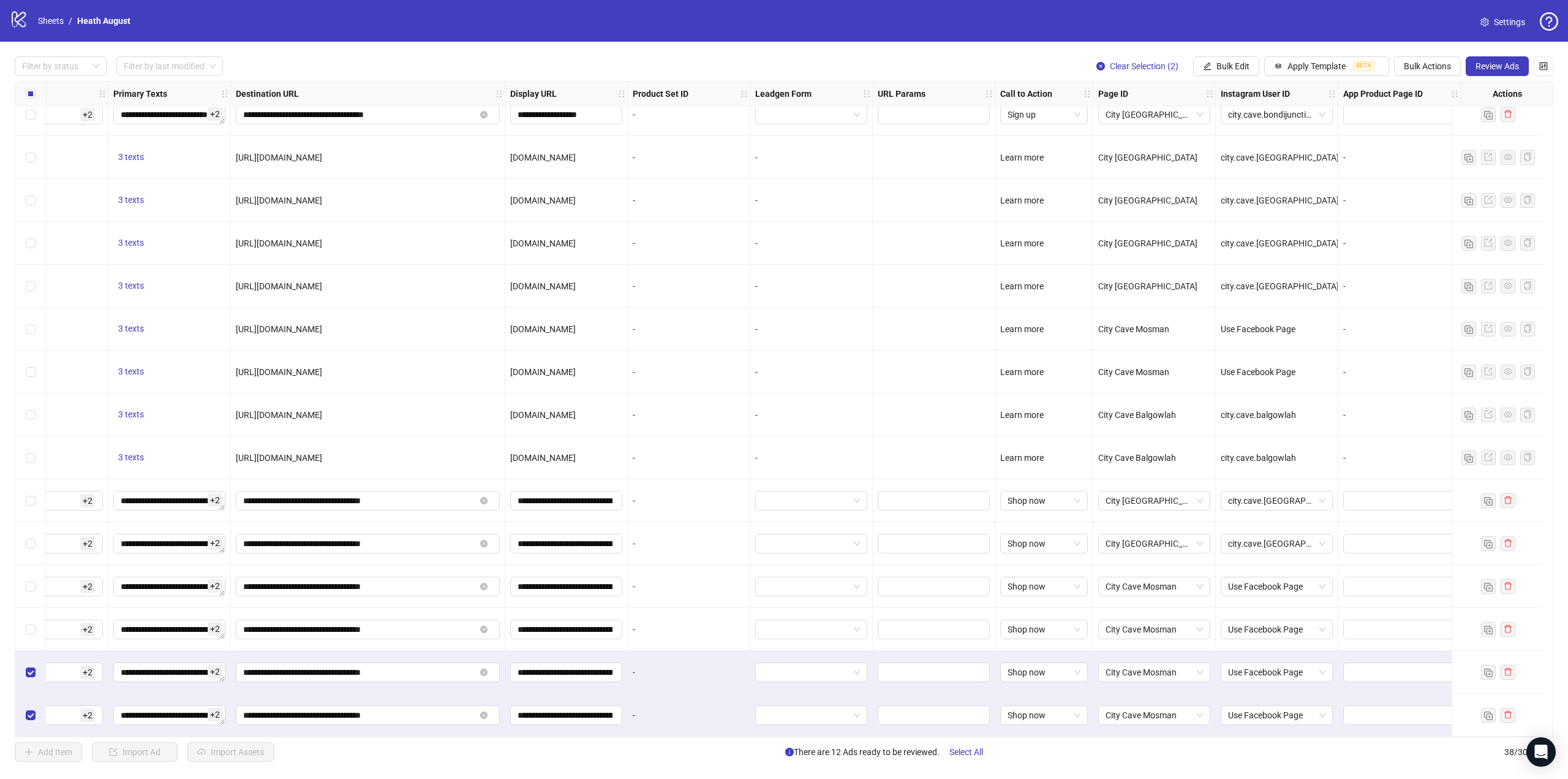
scroll to position [1005, 994]
click at [1147, 672] on span "City Cave Mosman" at bounding box center [1154, 672] width 98 height 18
type input "****"
click at [1153, 716] on span "City Cave Mosman" at bounding box center [1154, 715] width 98 height 18
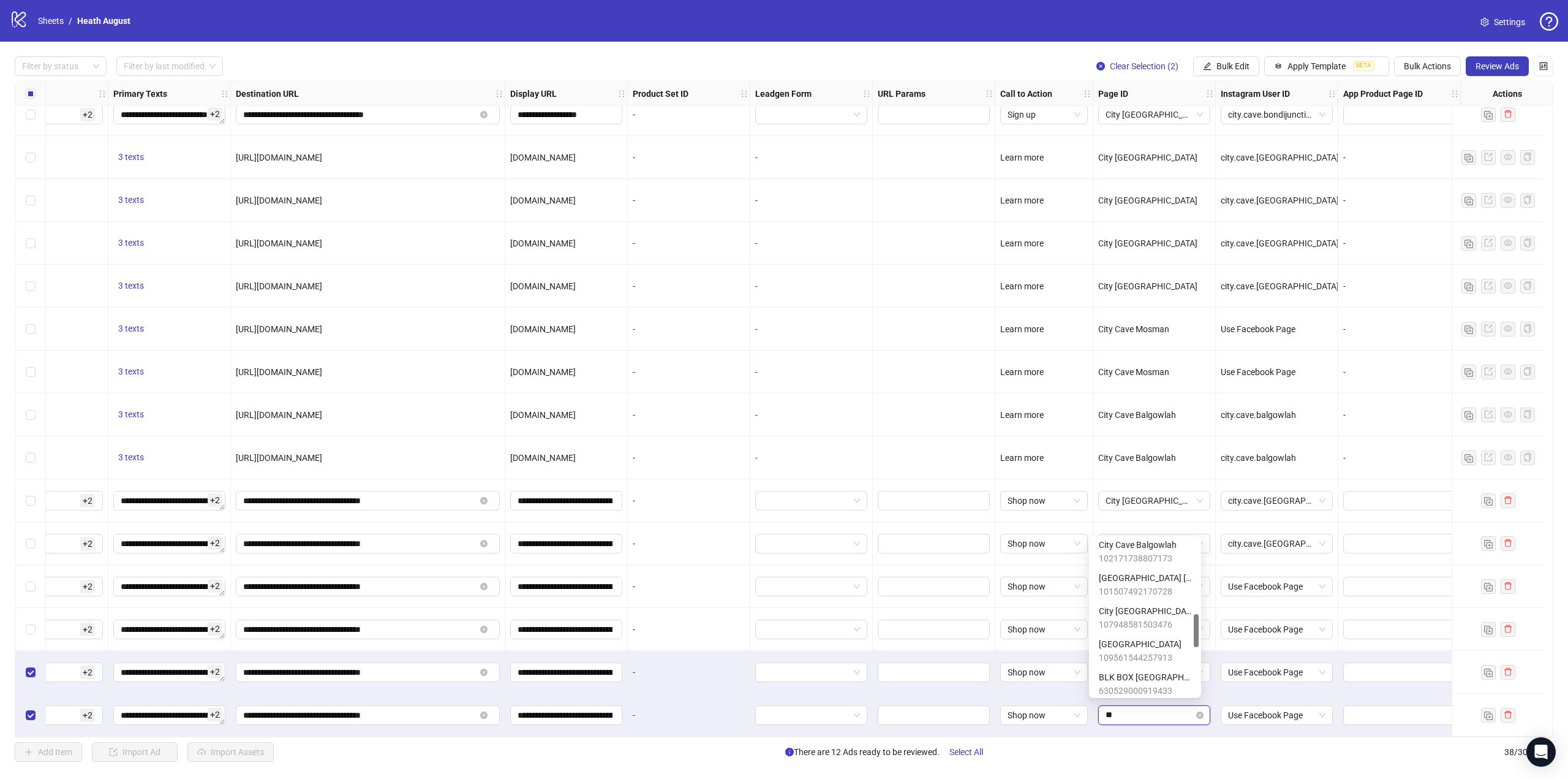
scroll to position [34, 0]
type input "****"
click at [1265, 715] on span "Use Facebook Page" at bounding box center [1277, 715] width 98 height 18
click at [1255, 738] on div "city.cave.balgowlah" at bounding box center [1268, 735] width 92 height 14
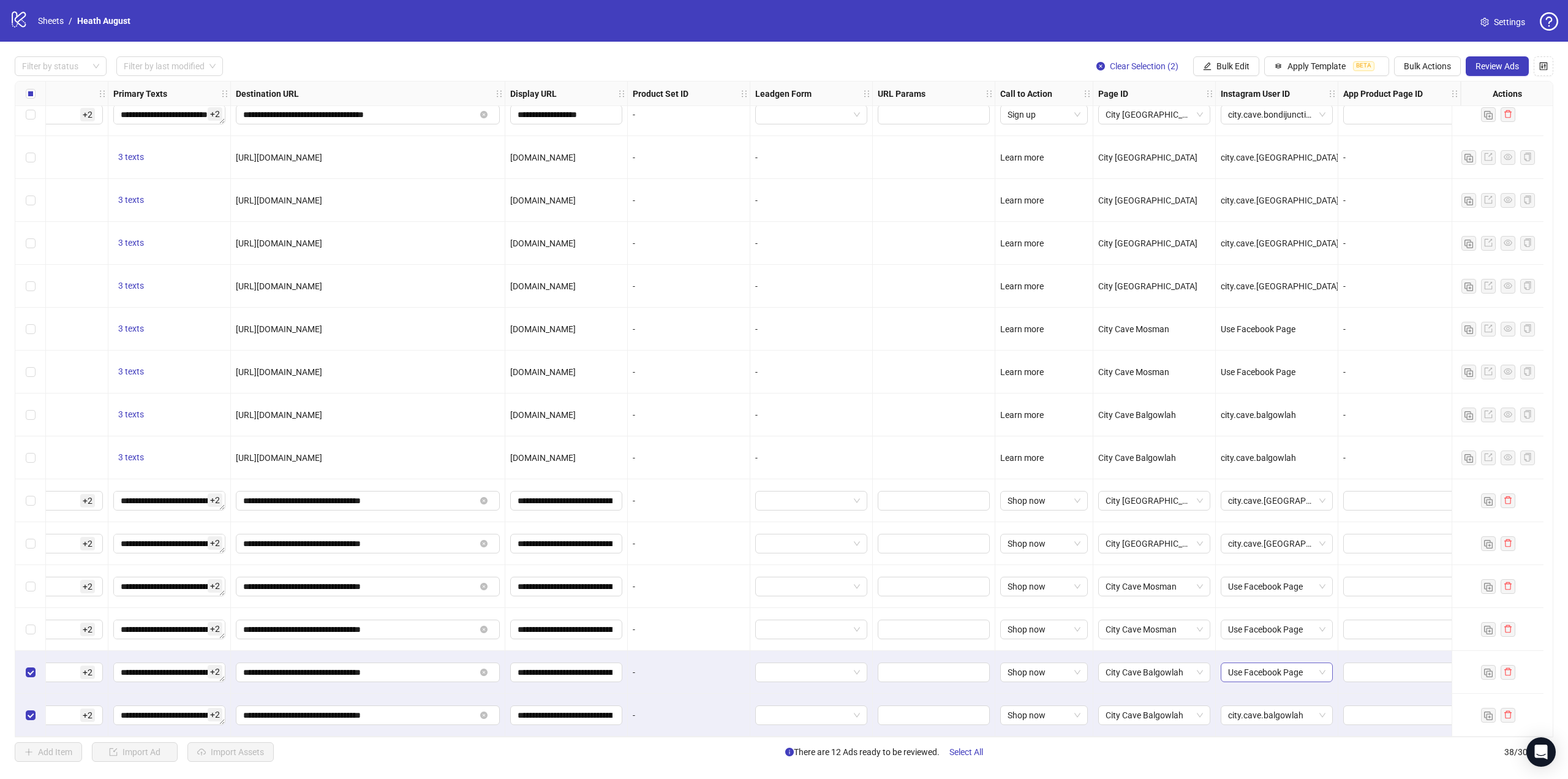
click at [1257, 663] on span "Use Facebook Page" at bounding box center [1277, 672] width 98 height 18
click at [1261, 684] on div "city.cave.balgowlah" at bounding box center [1268, 692] width 107 height 19
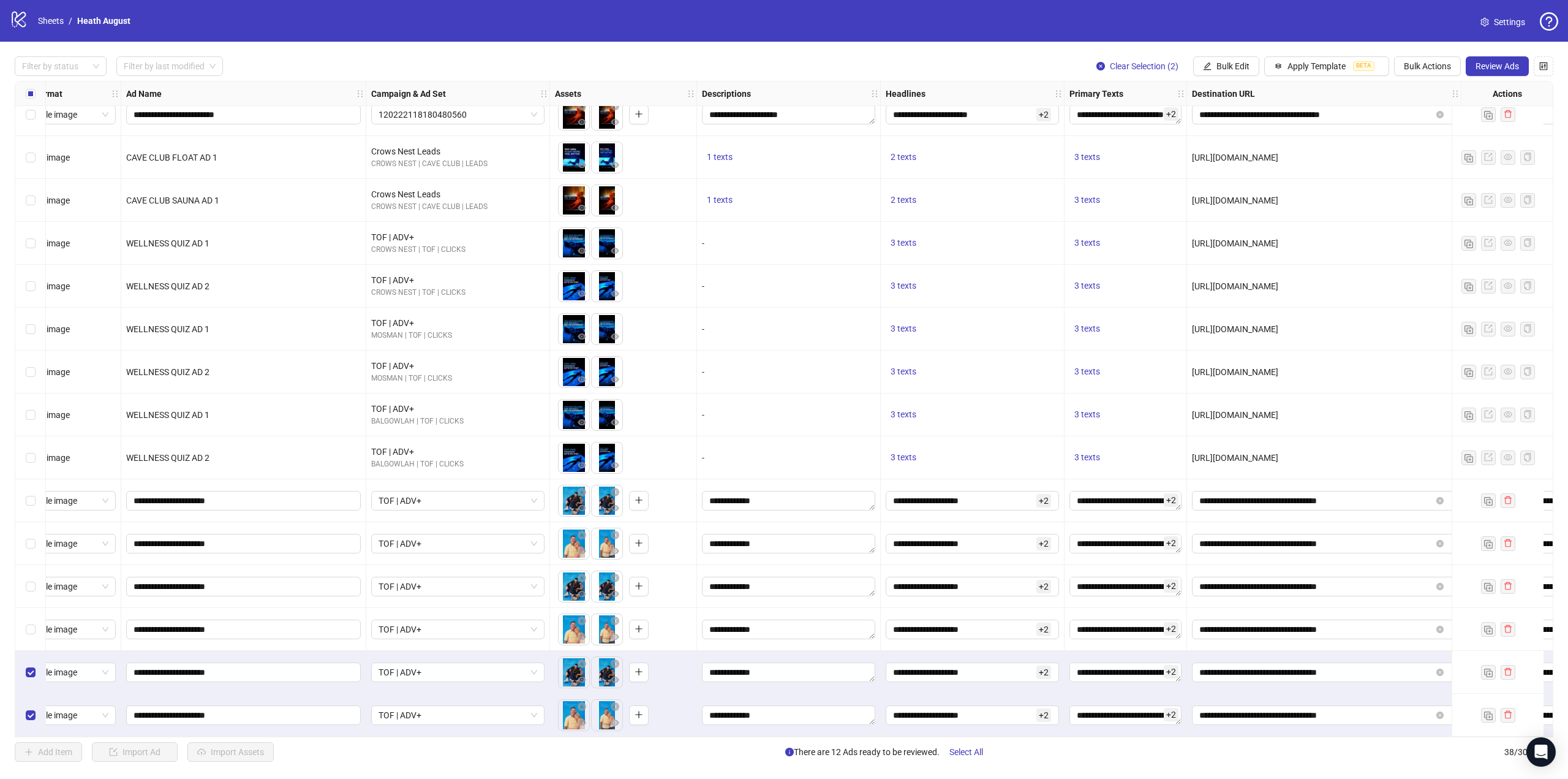
scroll to position [1005, 0]
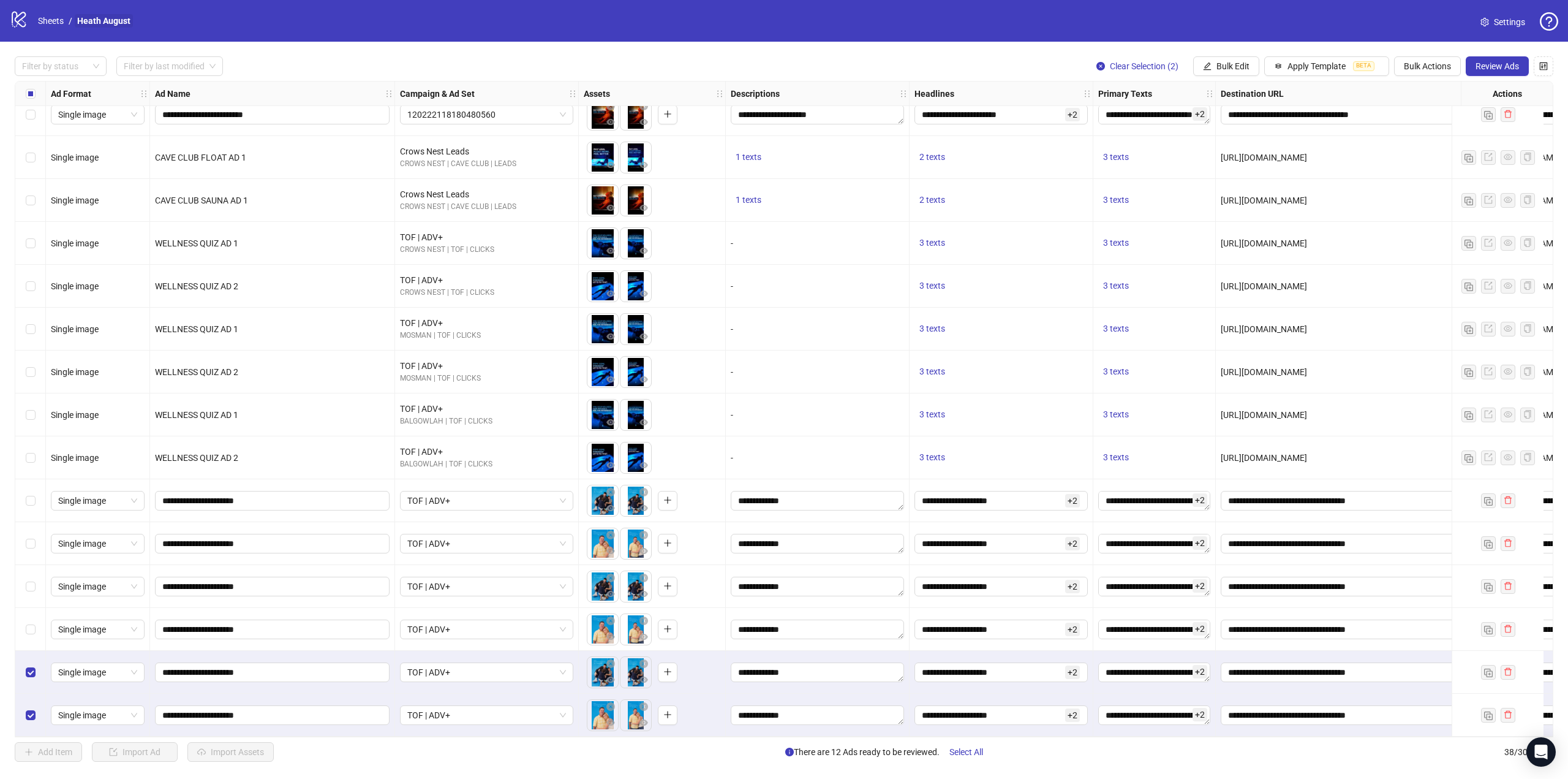
click at [107, 19] on link "Heath August" at bounding box center [104, 21] width 58 height 14
click at [45, 8] on div "logo/logo-mobile Sheets / Heath August Settings" at bounding box center [784, 21] width 1568 height 41
click at [50, 17] on link "Sheets" at bounding box center [50, 21] width 30 height 14
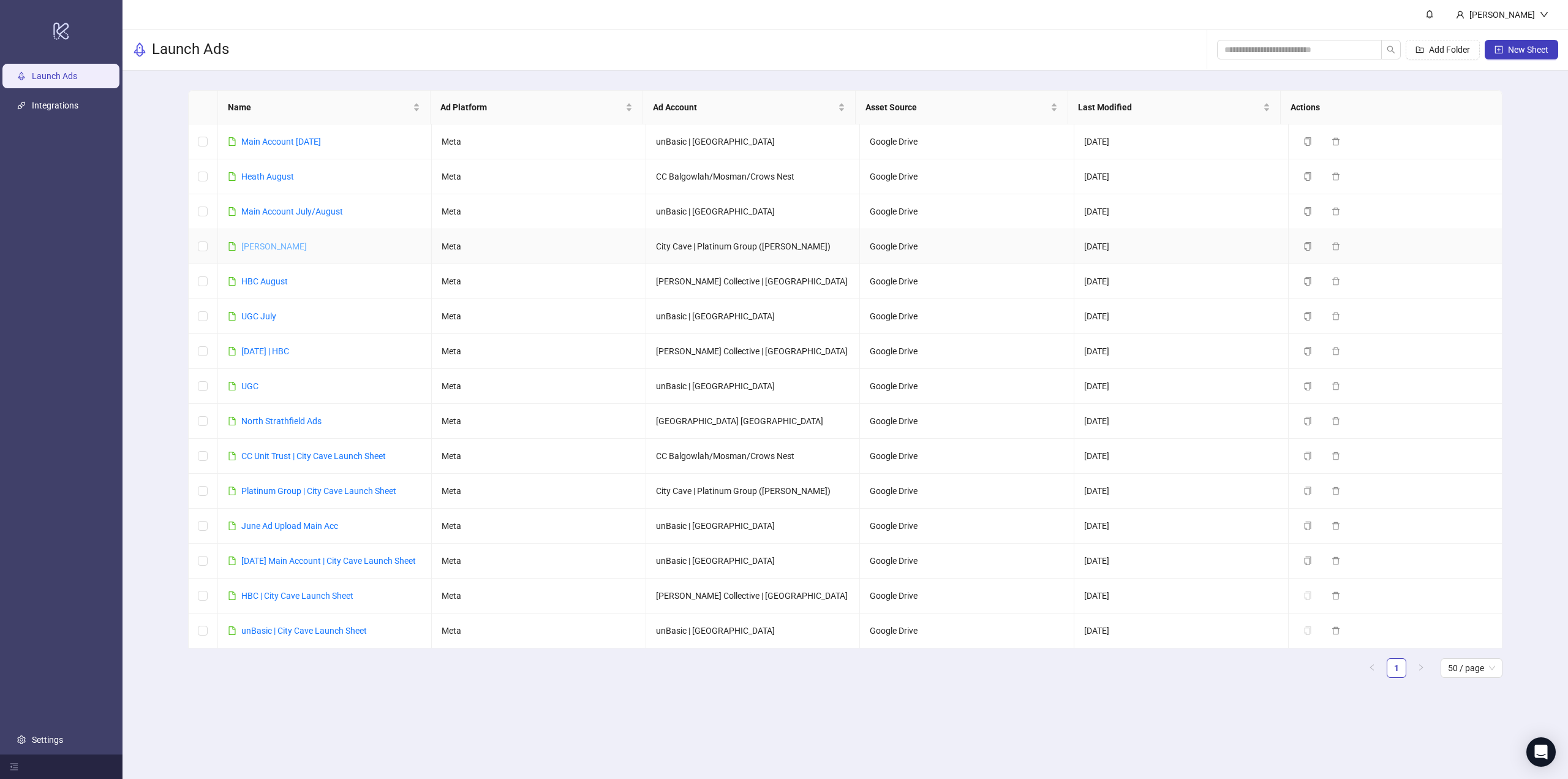
click at [278, 243] on link "[PERSON_NAME]" at bounding box center [274, 246] width 65 height 10
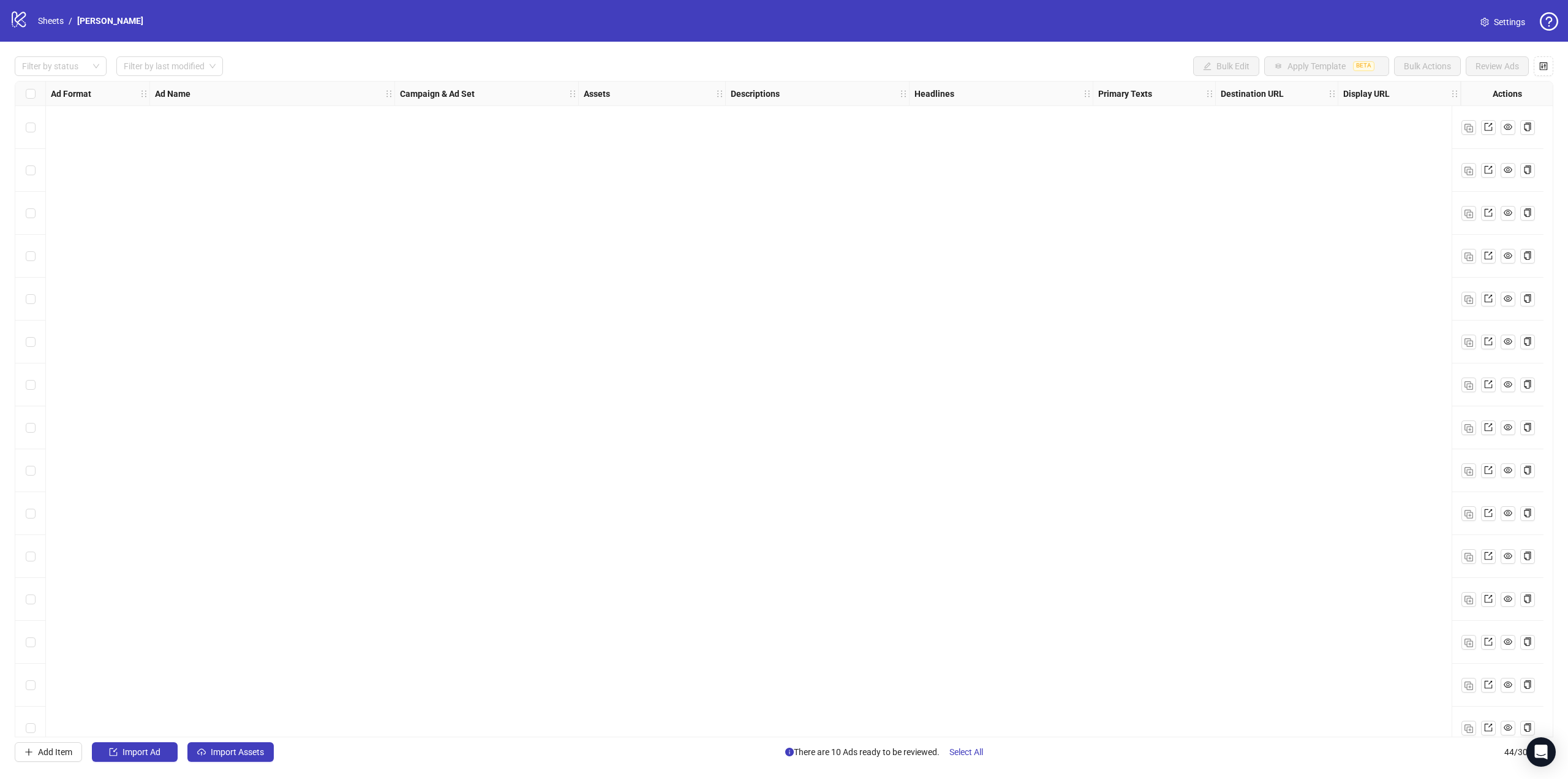
scroll to position [1262, 0]
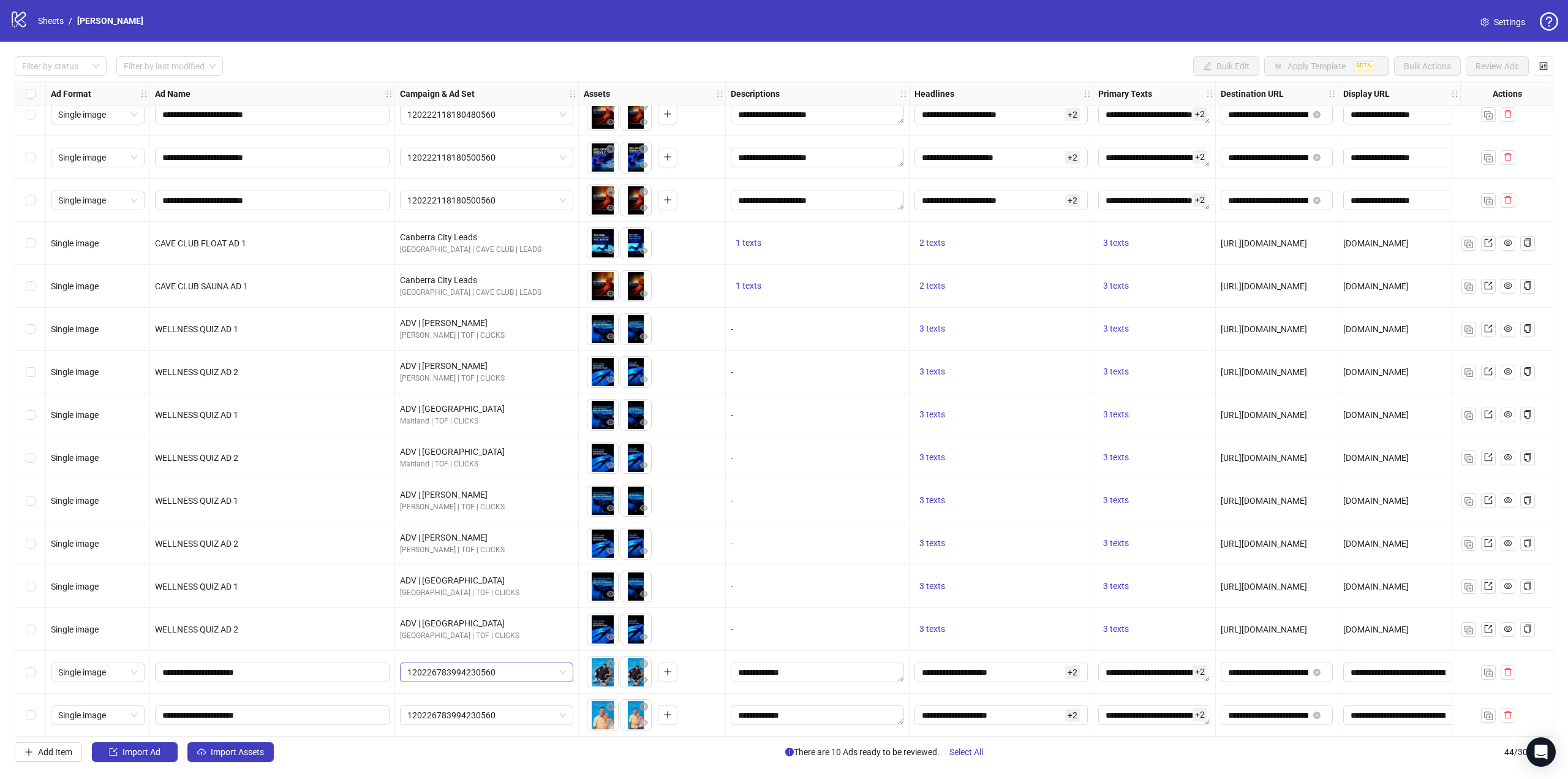
click at [510, 668] on span "120226783994230560" at bounding box center [487, 672] width 159 height 18
click at [468, 647] on div "[GEOGRAPHIC_DATA] | TOF | CLICKS" at bounding box center [474, 643] width 129 height 12
click at [467, 714] on span "120226783994230560" at bounding box center [487, 715] width 159 height 18
click at [448, 687] on div "[GEOGRAPHIC_DATA] | TOF | CLICKS" at bounding box center [474, 686] width 129 height 12
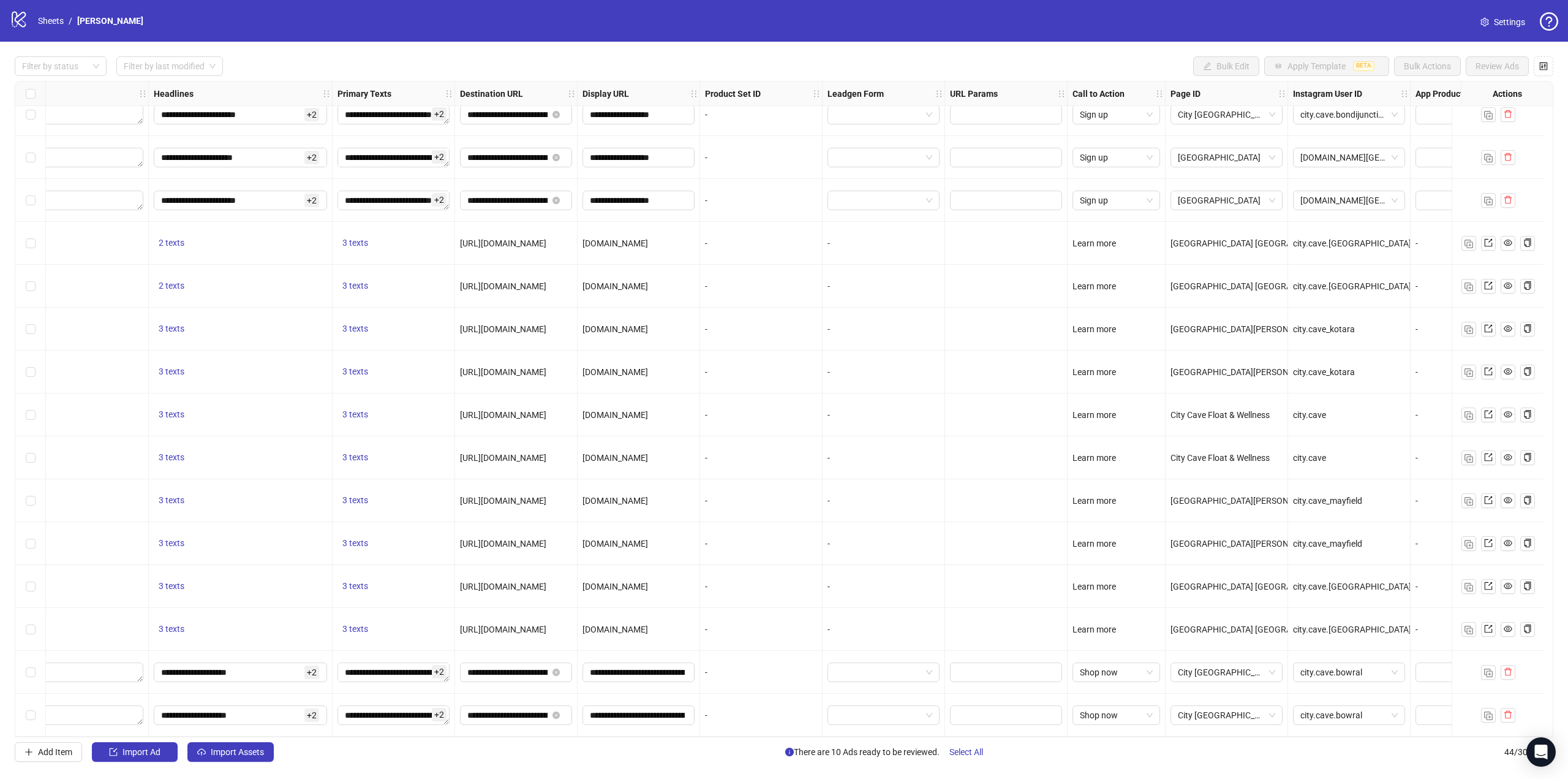
scroll to position [1262, 842]
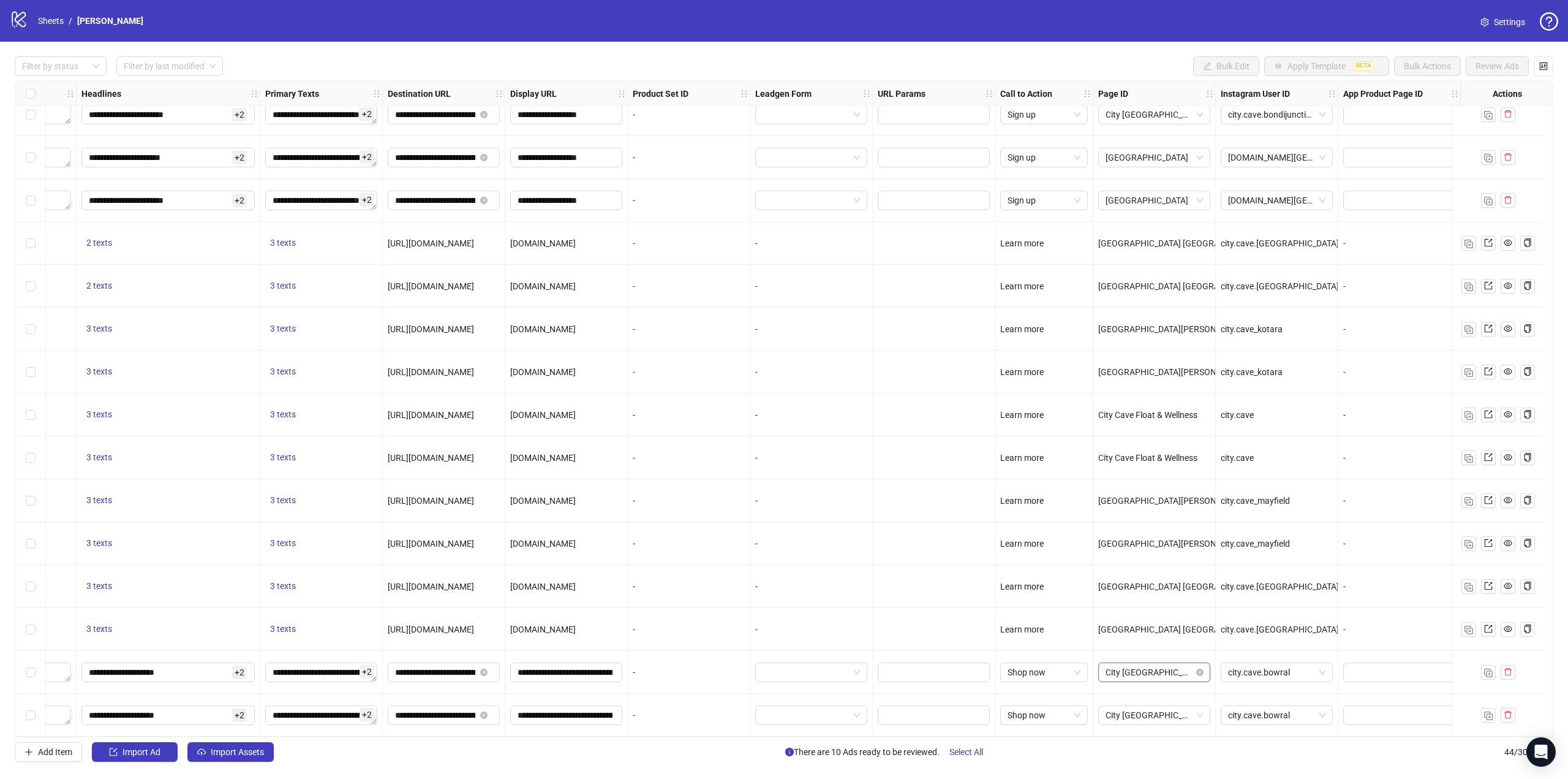
click at [1129, 663] on span "City [GEOGRAPHIC_DATA]" at bounding box center [1154, 672] width 98 height 18
type input "****"
click at [1145, 627] on span "[GEOGRAPHIC_DATA] [GEOGRAPHIC_DATA]" at bounding box center [1145, 629] width 92 height 14
click at [1133, 706] on span "City [GEOGRAPHIC_DATA]" at bounding box center [1154, 715] width 98 height 18
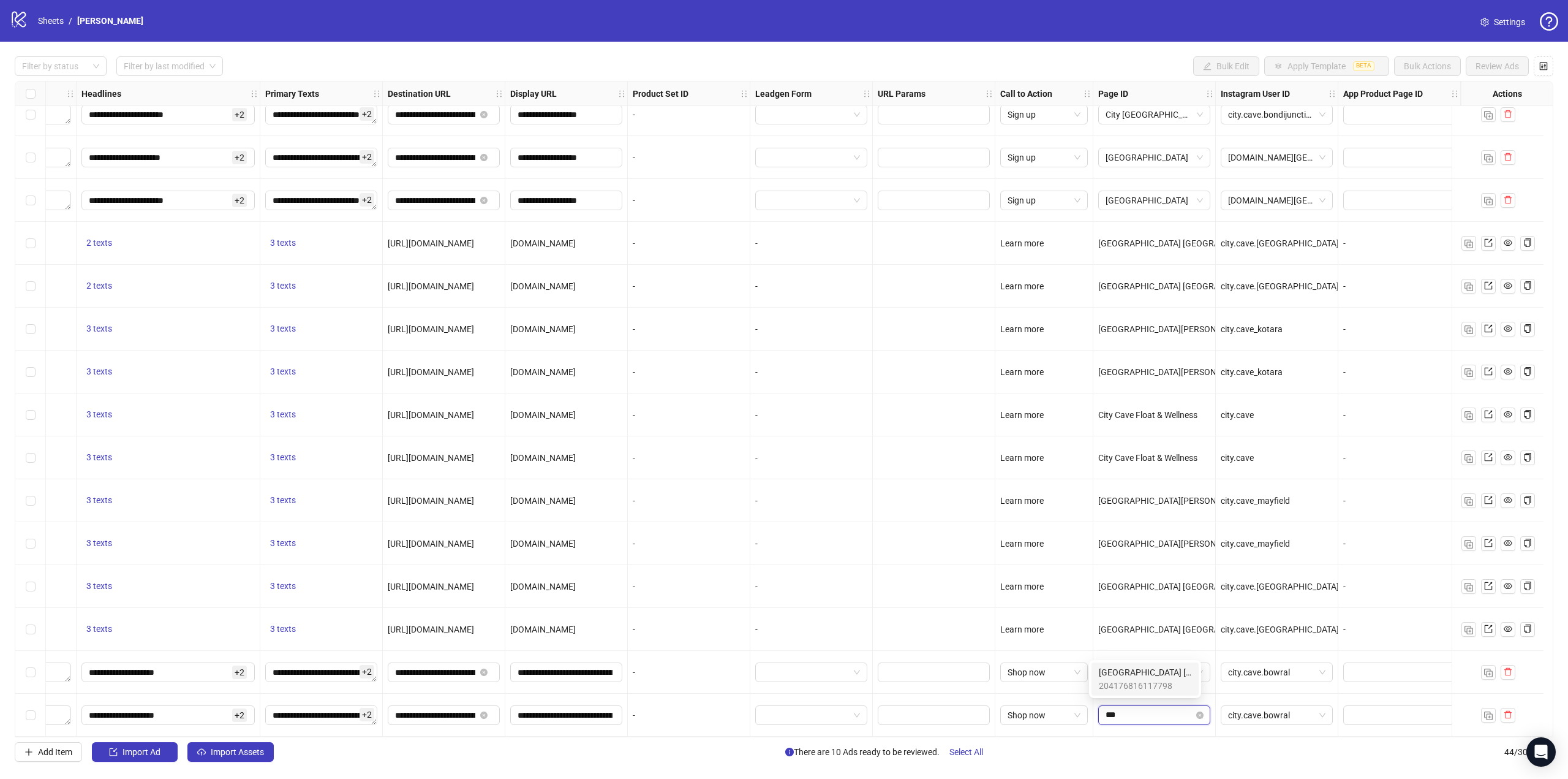
type input "****"
click at [1124, 689] on span "204176816117798" at bounding box center [1145, 686] width 92 height 14
click at [1275, 663] on span "city.cave.bowral" at bounding box center [1277, 672] width 98 height 18
click at [1275, 692] on div "city.cave.[GEOGRAPHIC_DATA]" at bounding box center [1268, 692] width 92 height 14
click at [1275, 711] on span "city.cave.bowral" at bounding box center [1277, 715] width 98 height 18
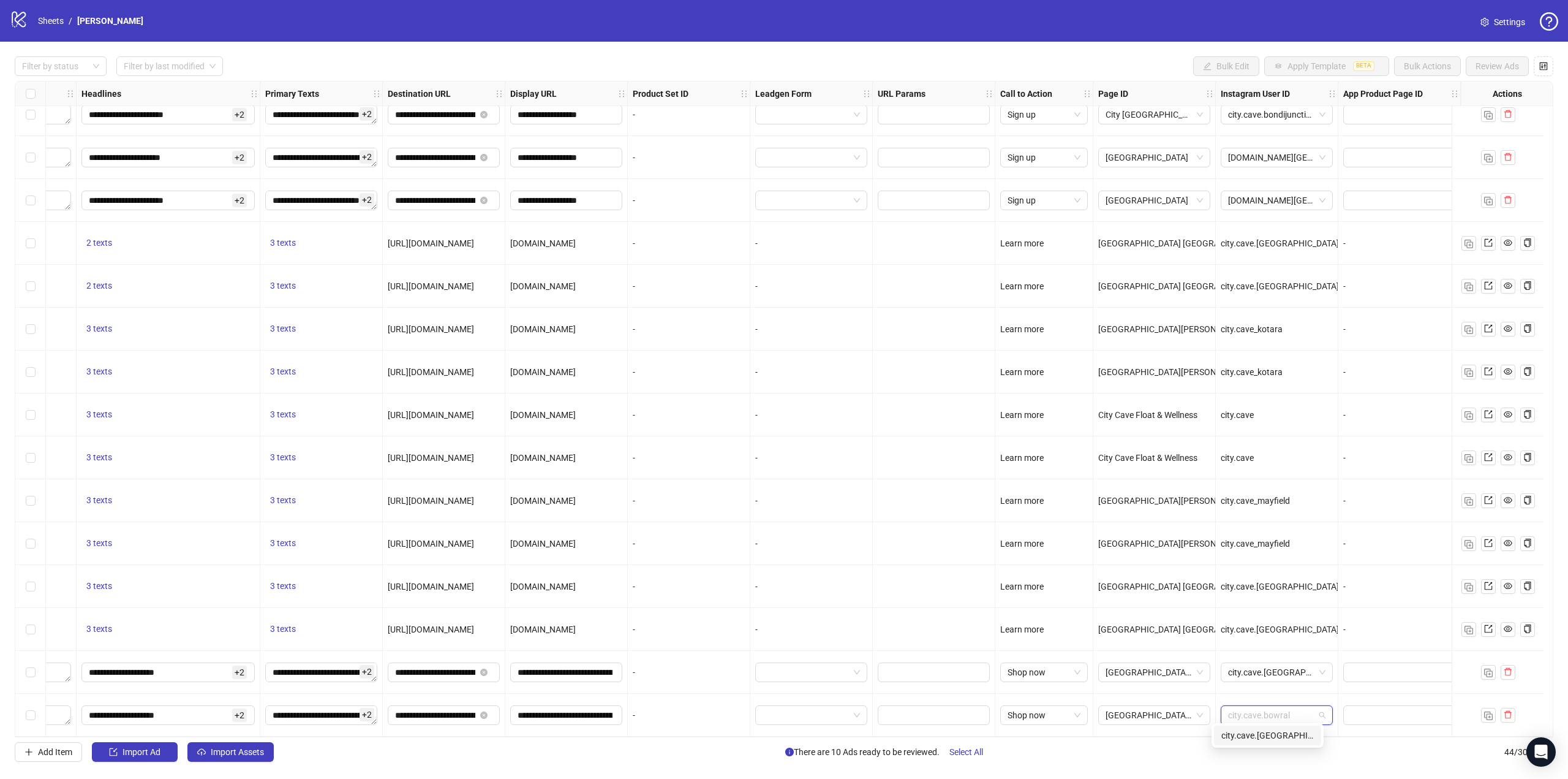
click at [1280, 730] on div "city.cave.[GEOGRAPHIC_DATA]" at bounding box center [1268, 735] width 92 height 14
